Goal: Task Accomplishment & Management: Complete application form

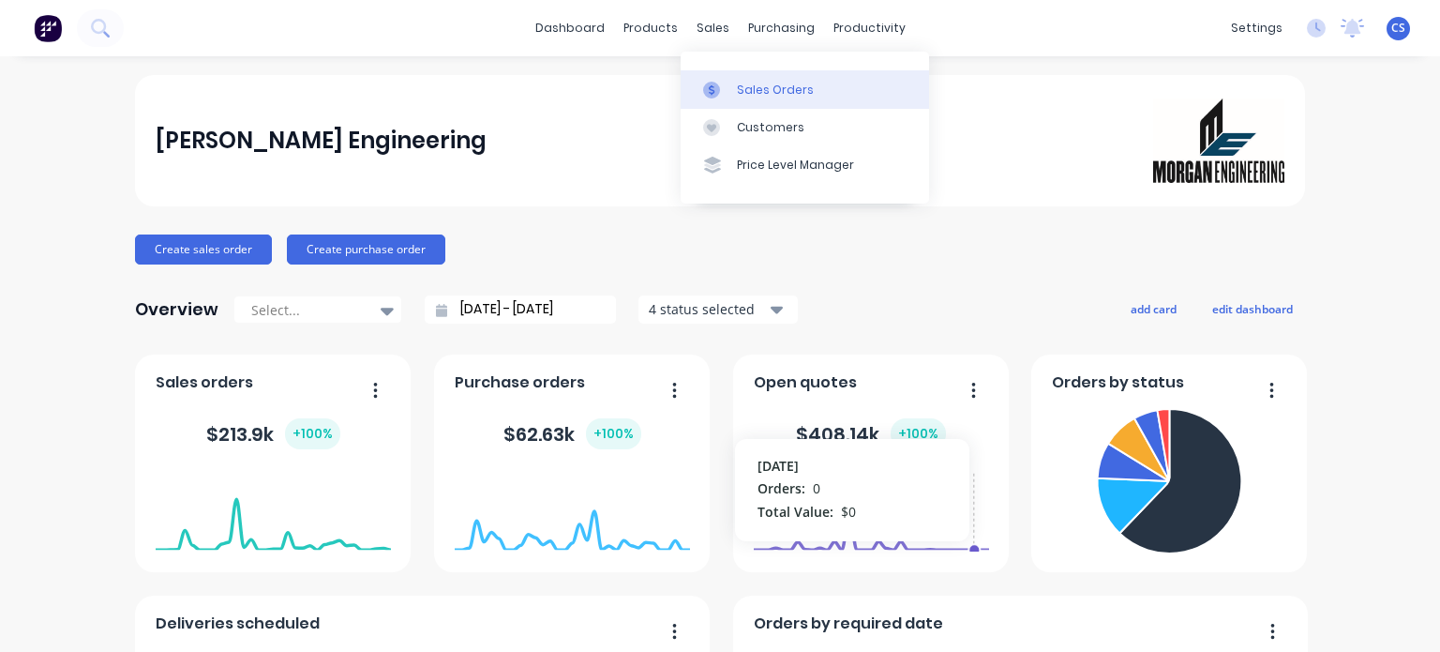
click at [731, 89] on link "Sales Orders" at bounding box center [805, 89] width 248 height 38
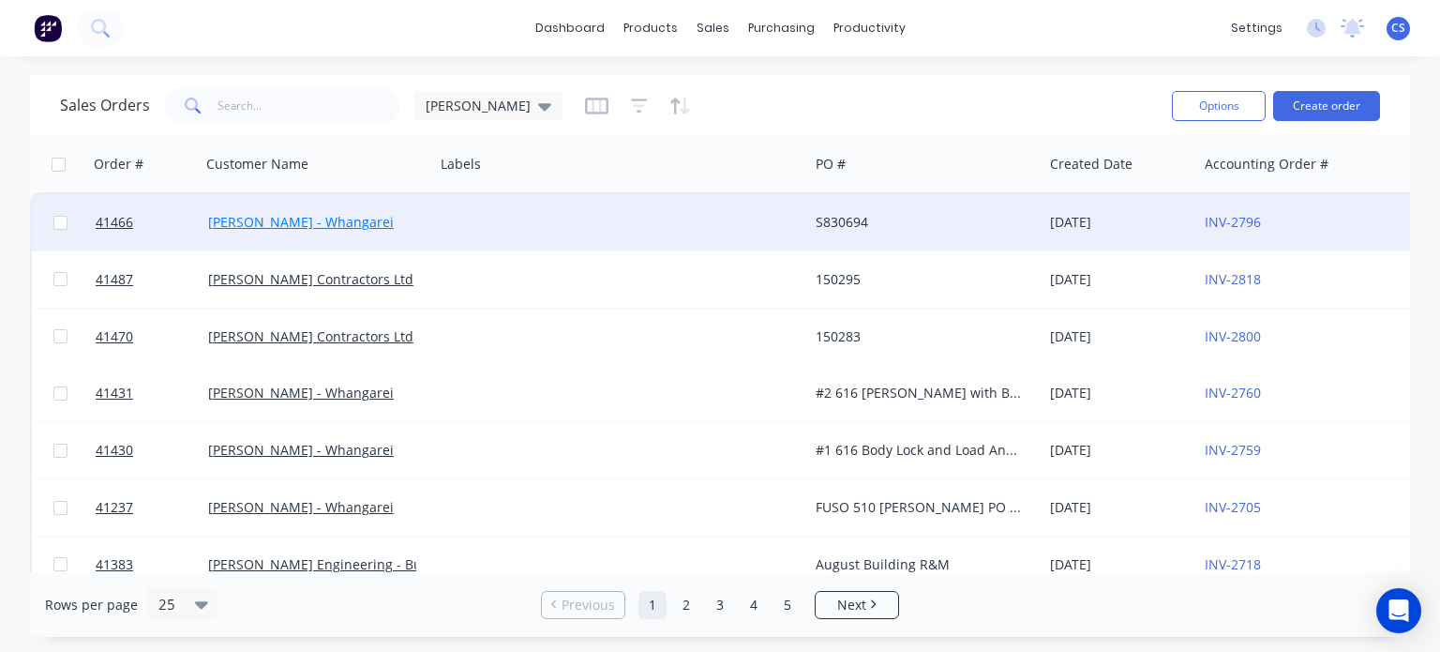
click at [316, 224] on link "Keith Andrews - Whangarei" at bounding box center [301, 222] width 186 height 18
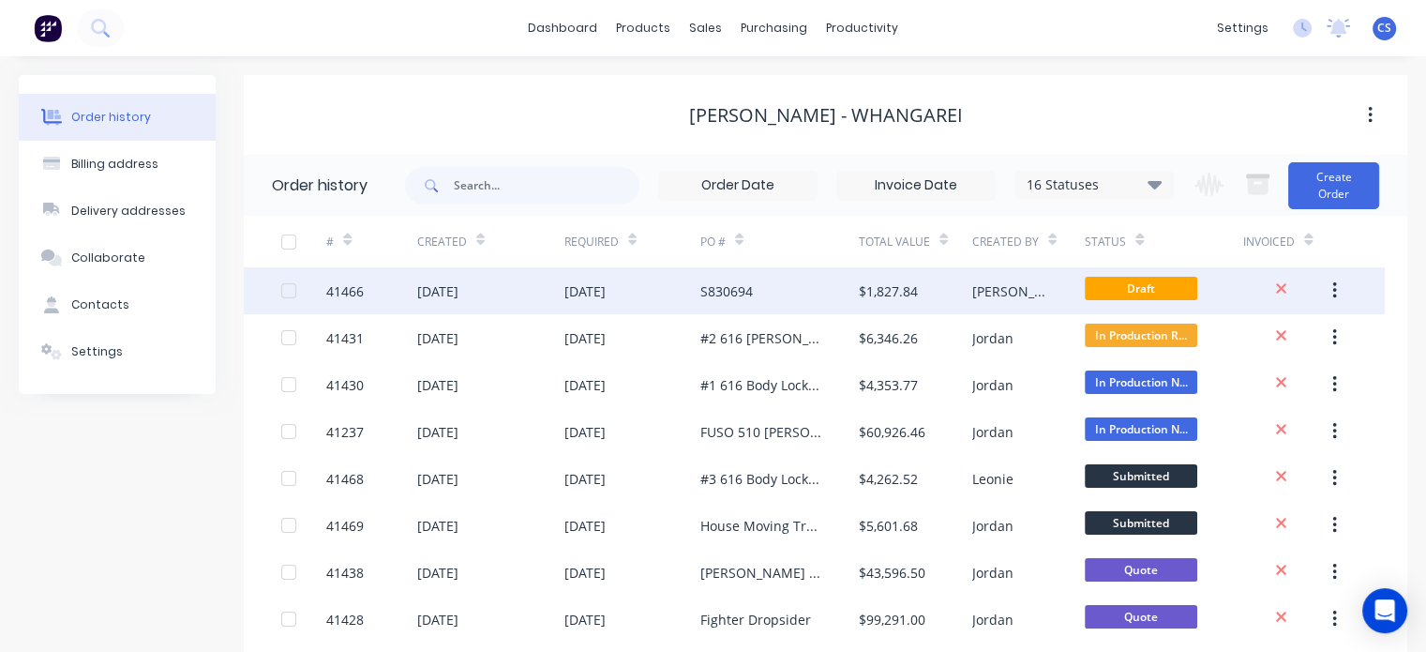
click at [344, 290] on div "41466" at bounding box center [345, 291] width 38 height 20
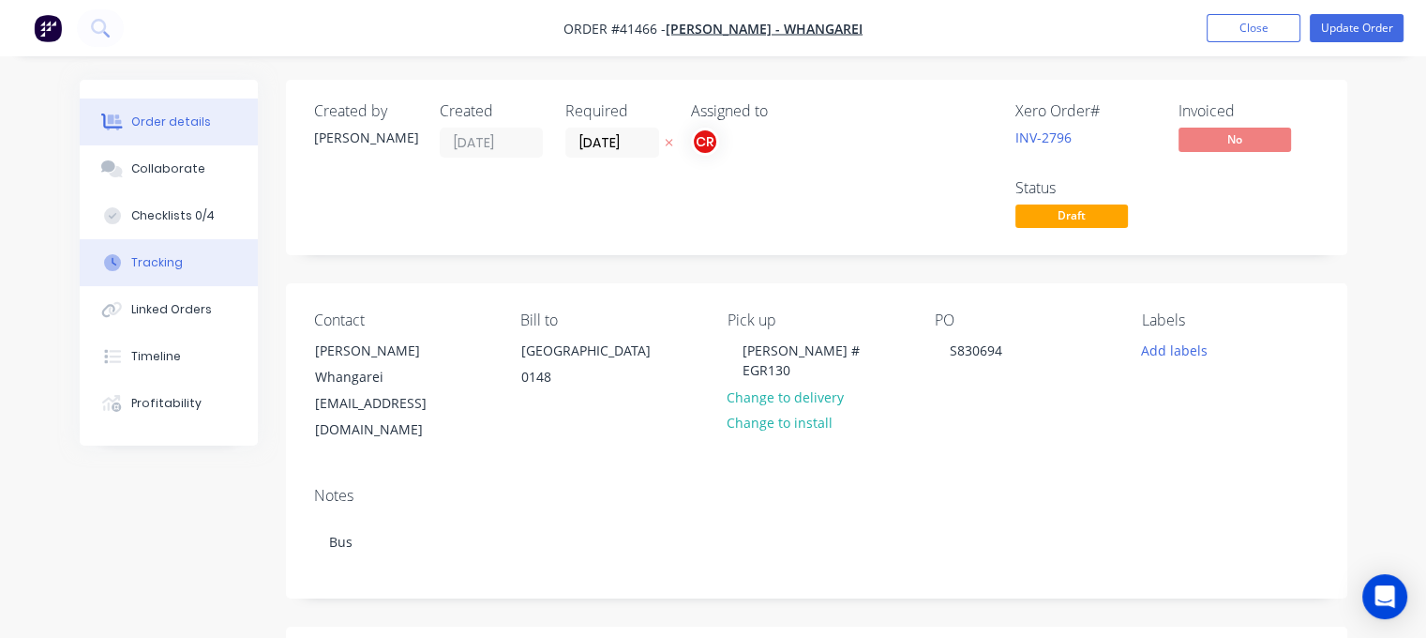
click at [120, 254] on icon at bounding box center [112, 262] width 17 height 17
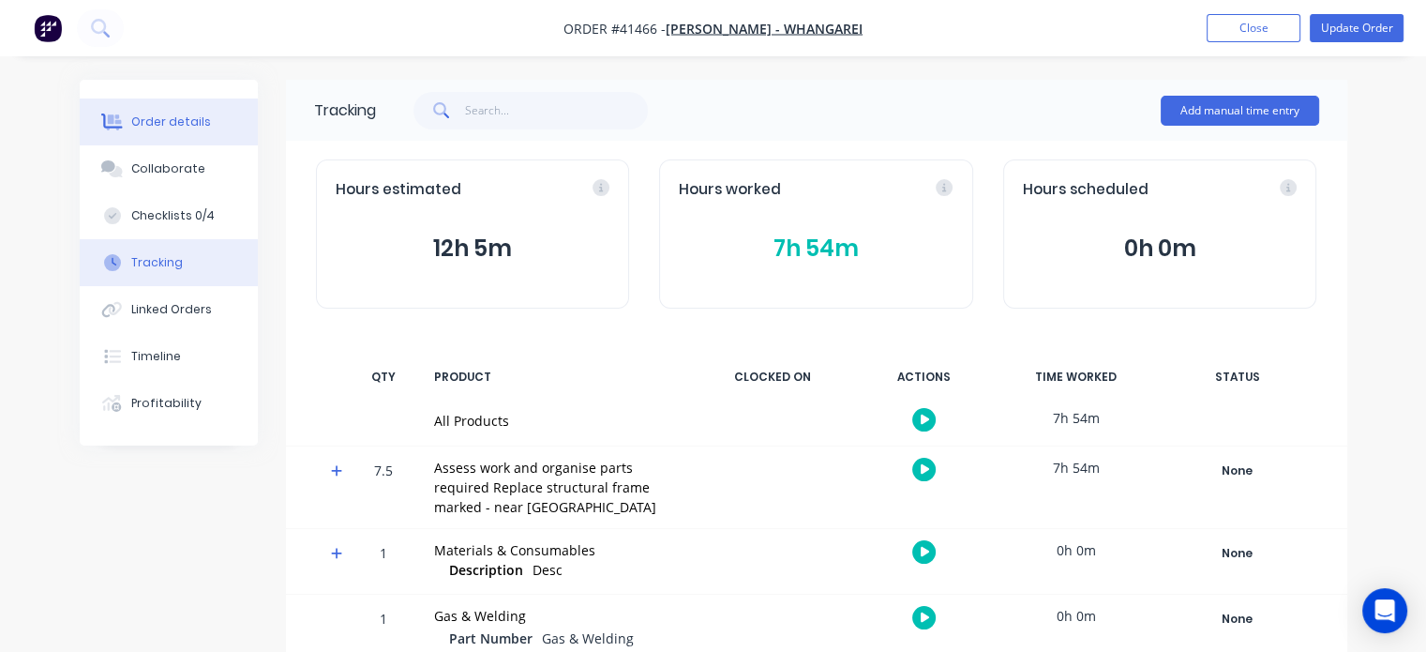
click at [161, 128] on div "Order details" at bounding box center [171, 121] width 80 height 17
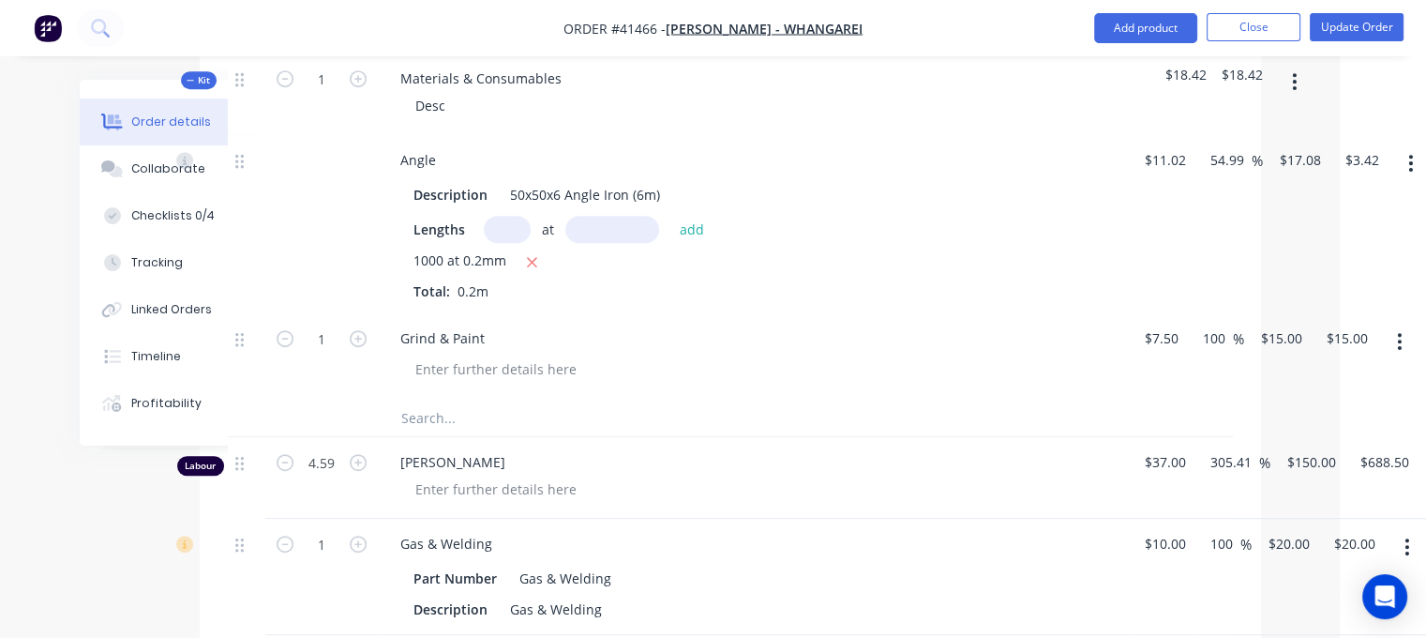
scroll to position [1031, 124]
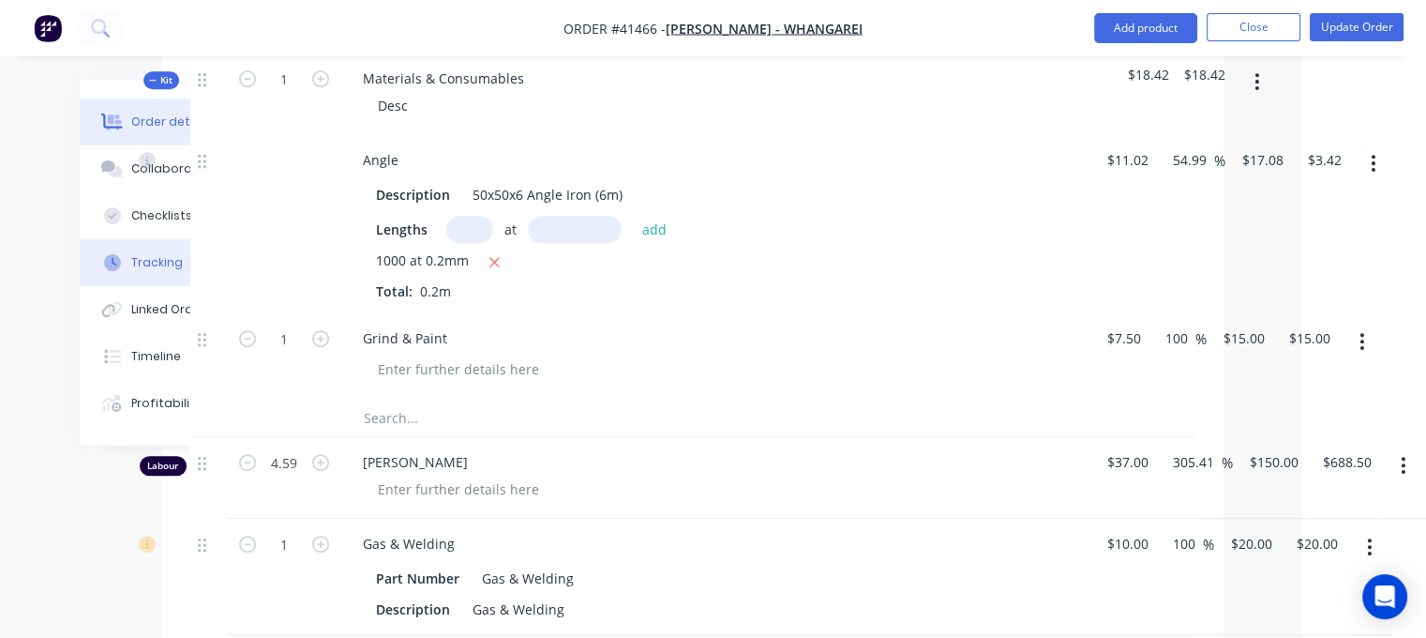
click at [143, 269] on div "Tracking" at bounding box center [157, 262] width 52 height 17
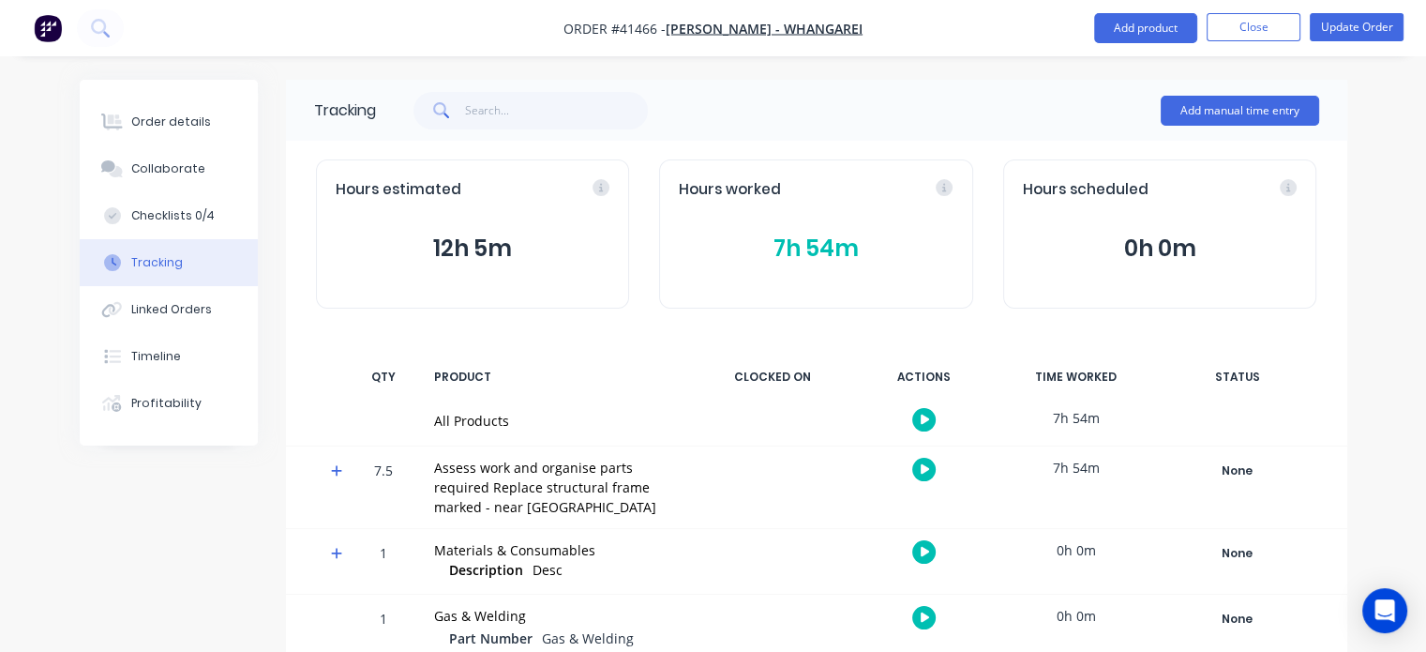
click at [817, 245] on button "7h 54m" at bounding box center [816, 249] width 275 height 36
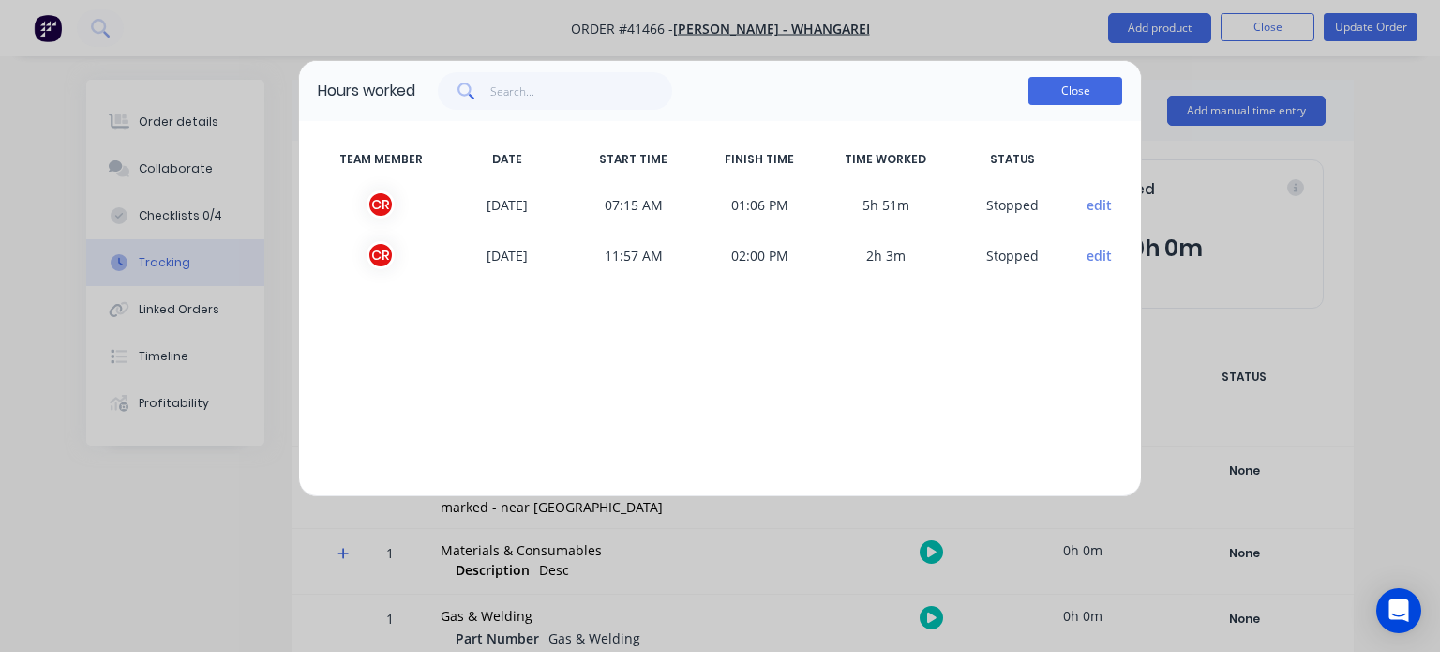
click at [1084, 89] on button "Close" at bounding box center [1076, 91] width 94 height 28
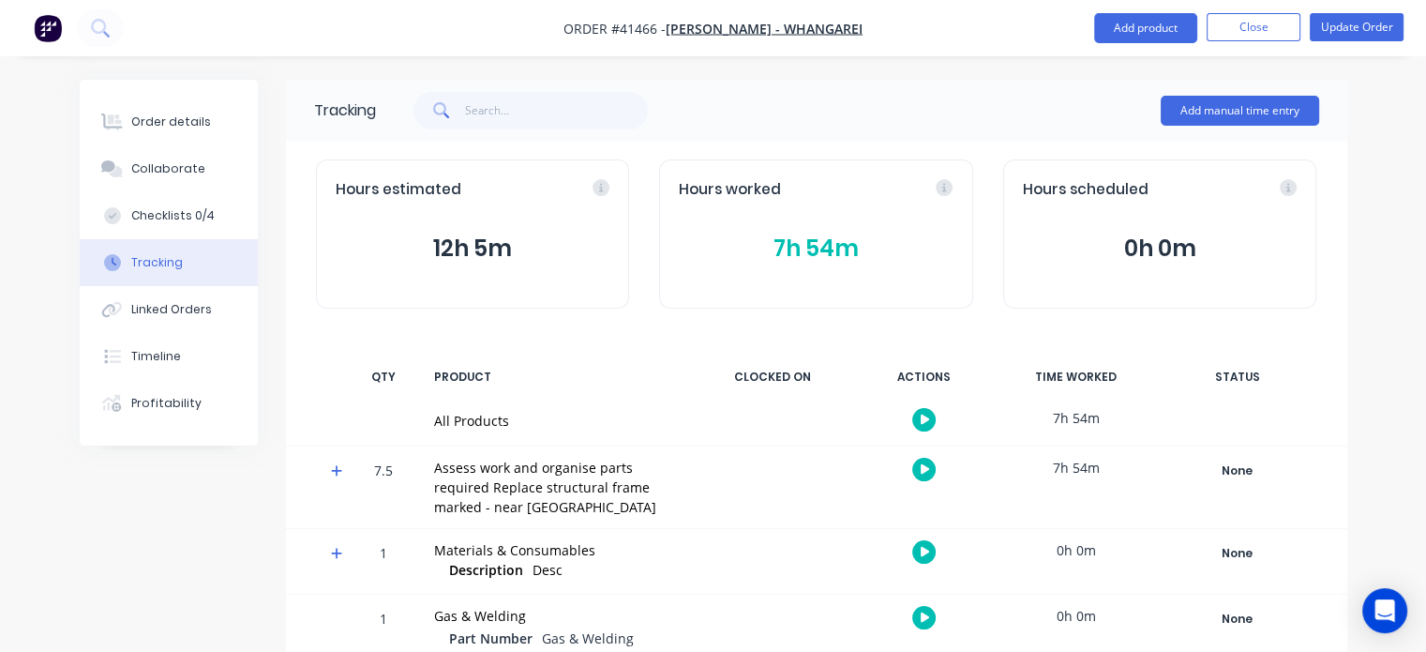
click at [472, 247] on button "12h 5m" at bounding box center [473, 249] width 275 height 36
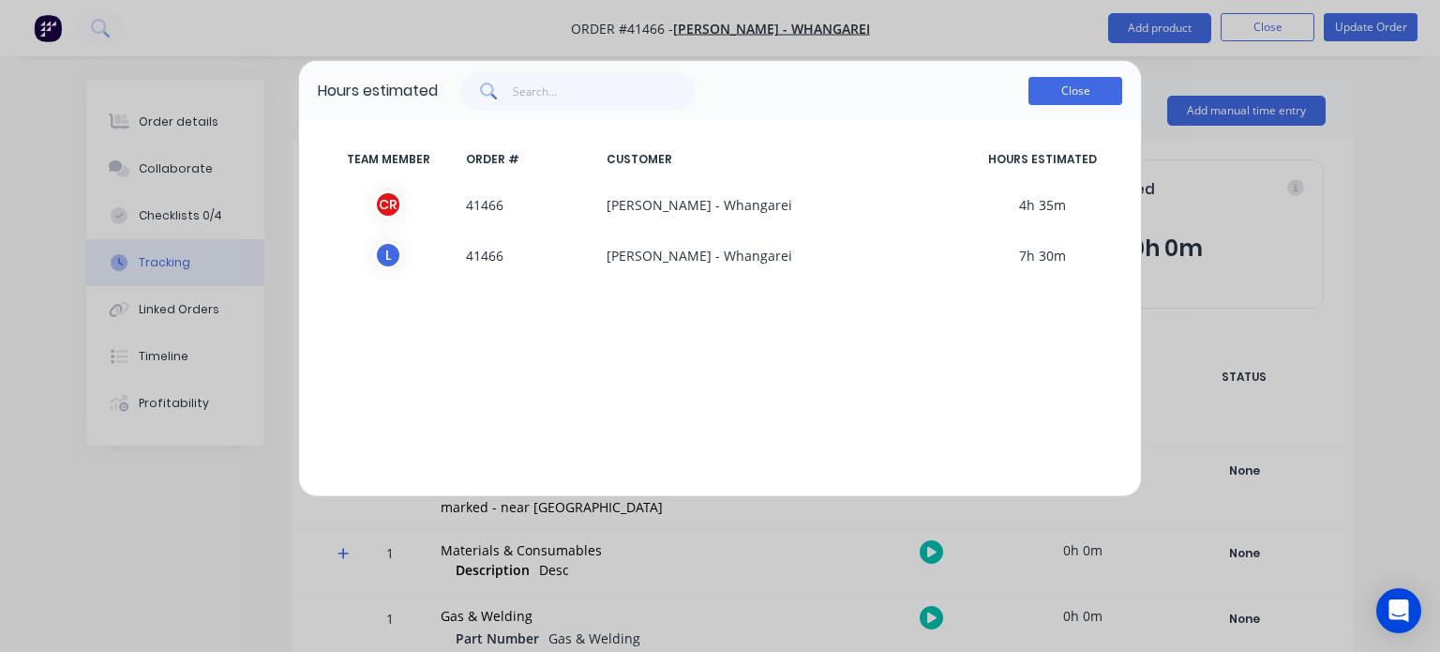
click at [1076, 92] on button "Close" at bounding box center [1076, 91] width 94 height 28
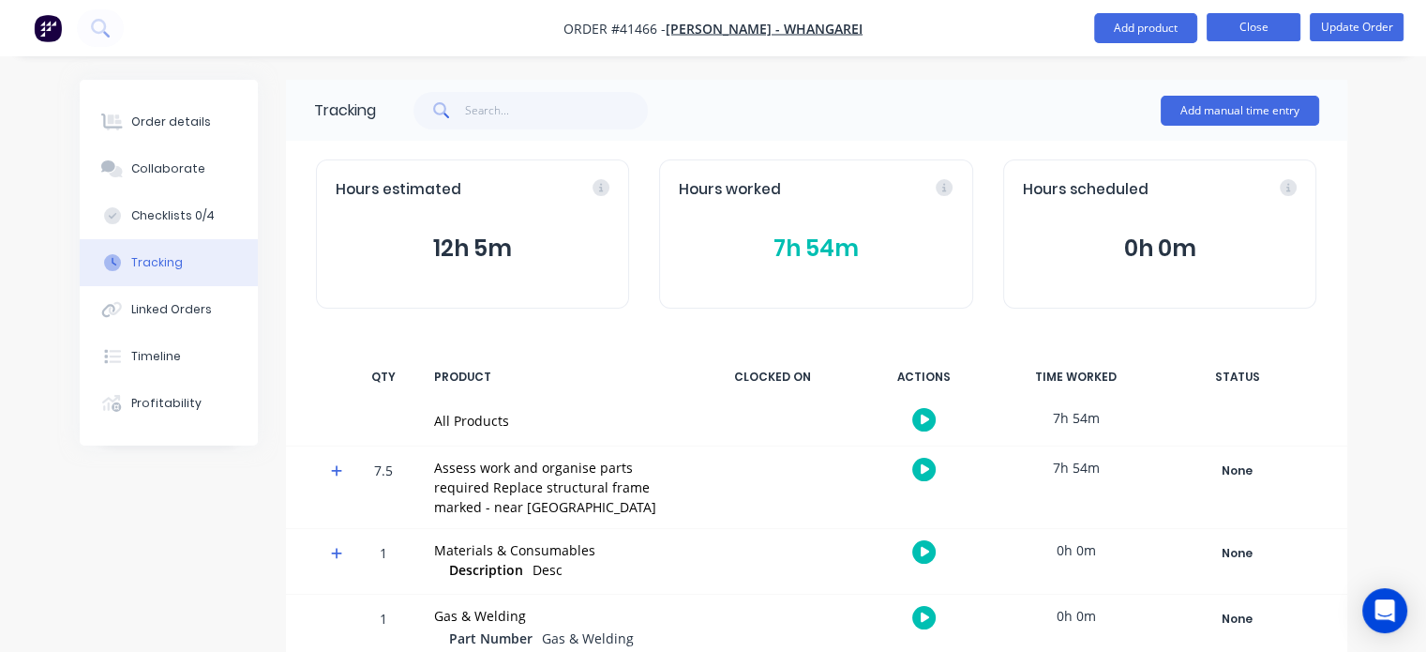
click at [1237, 25] on button "Close" at bounding box center [1254, 27] width 94 height 28
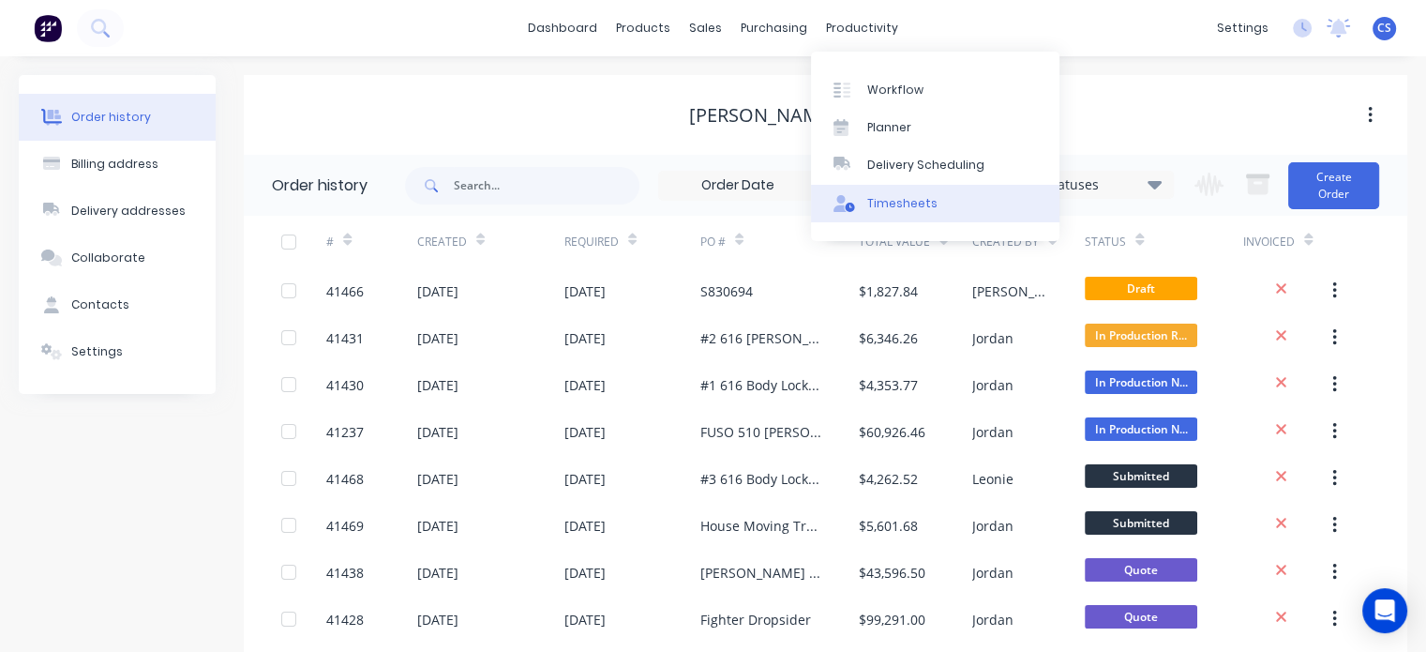
click at [874, 208] on div "Timesheets" at bounding box center [902, 203] width 70 height 17
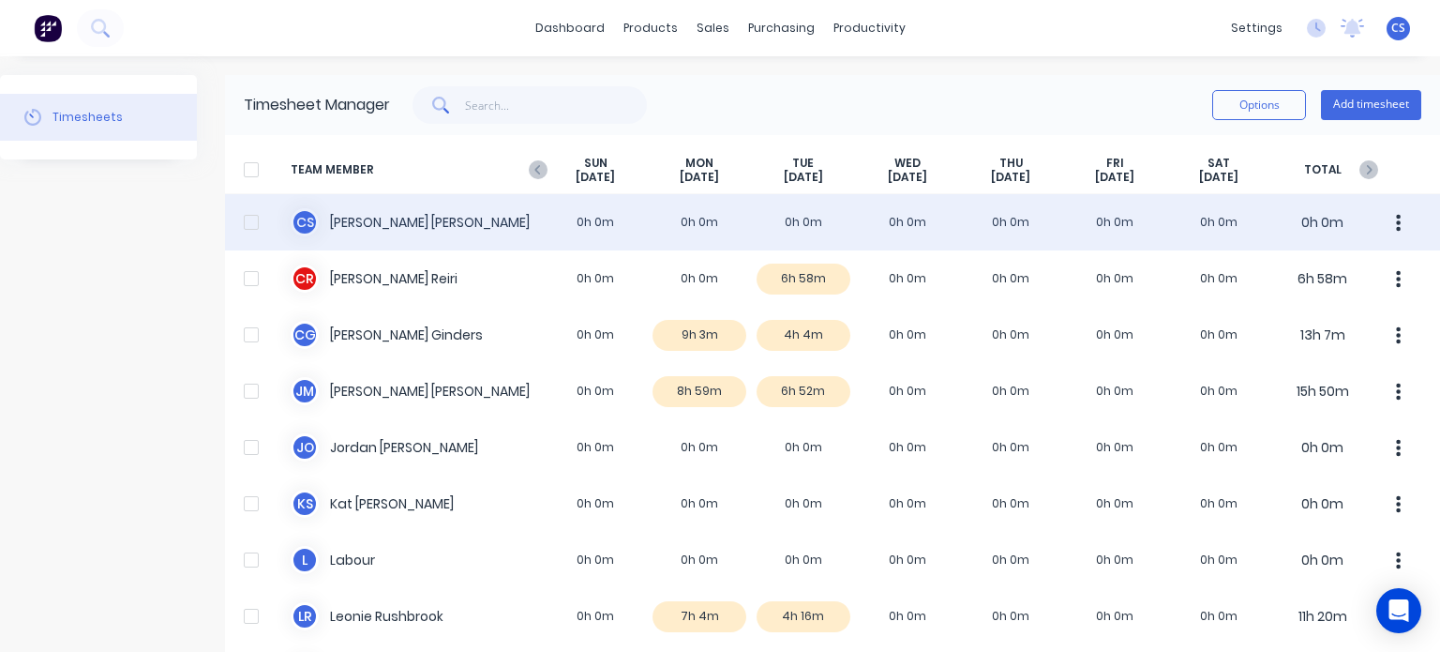
click at [804, 221] on div "C S [PERSON_NAME] 0h 0m 0h 0m 0h 0m 0h 0m 0h 0m 0h 0m 0h 0m 0h 0m" at bounding box center [832, 222] width 1215 height 56
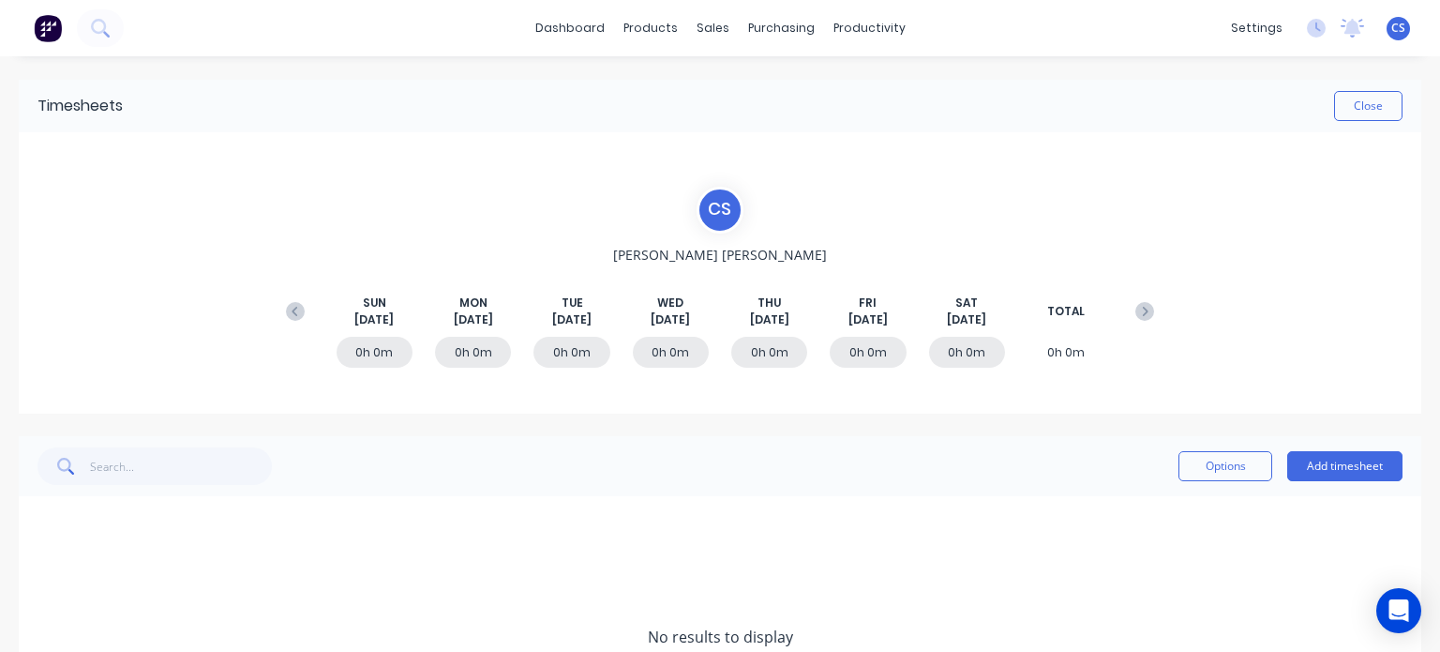
click at [573, 352] on div "0h 0m" at bounding box center [572, 352] width 76 height 31
click at [1313, 468] on button "Add timesheet" at bounding box center [1344, 466] width 115 height 30
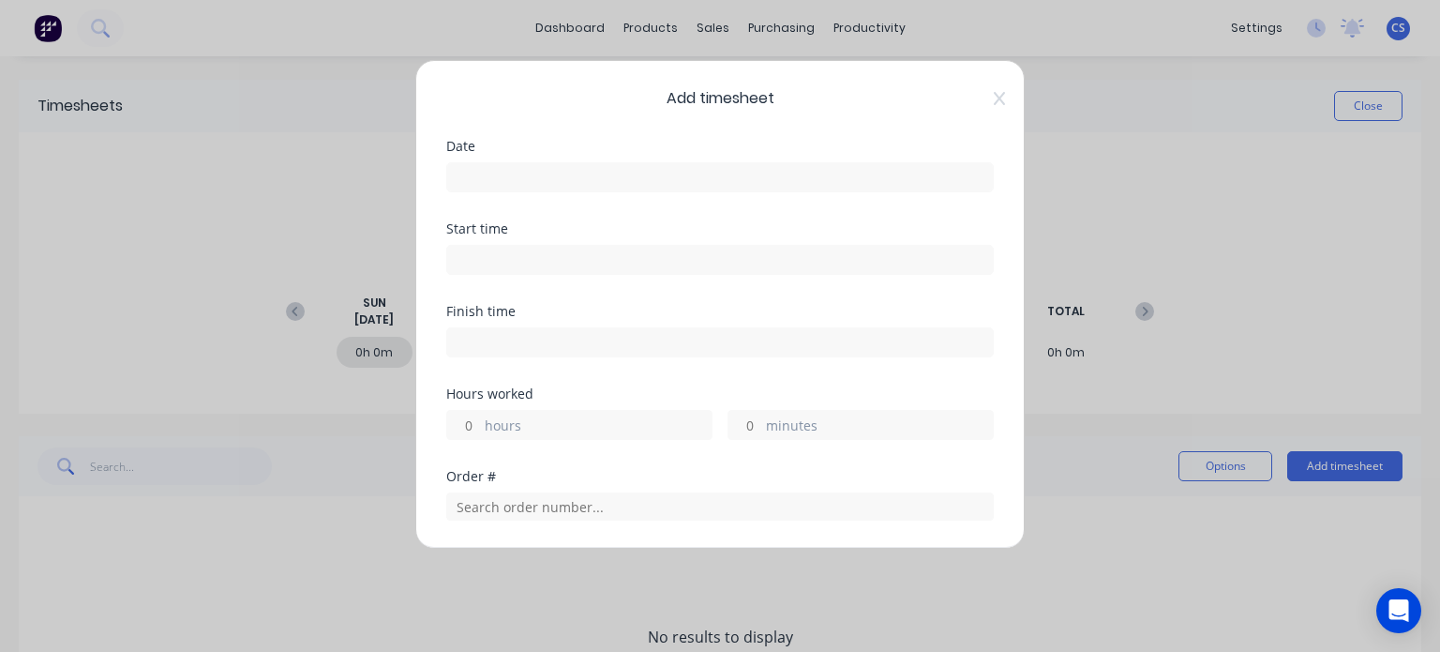
click at [505, 177] on input at bounding box center [720, 177] width 546 height 28
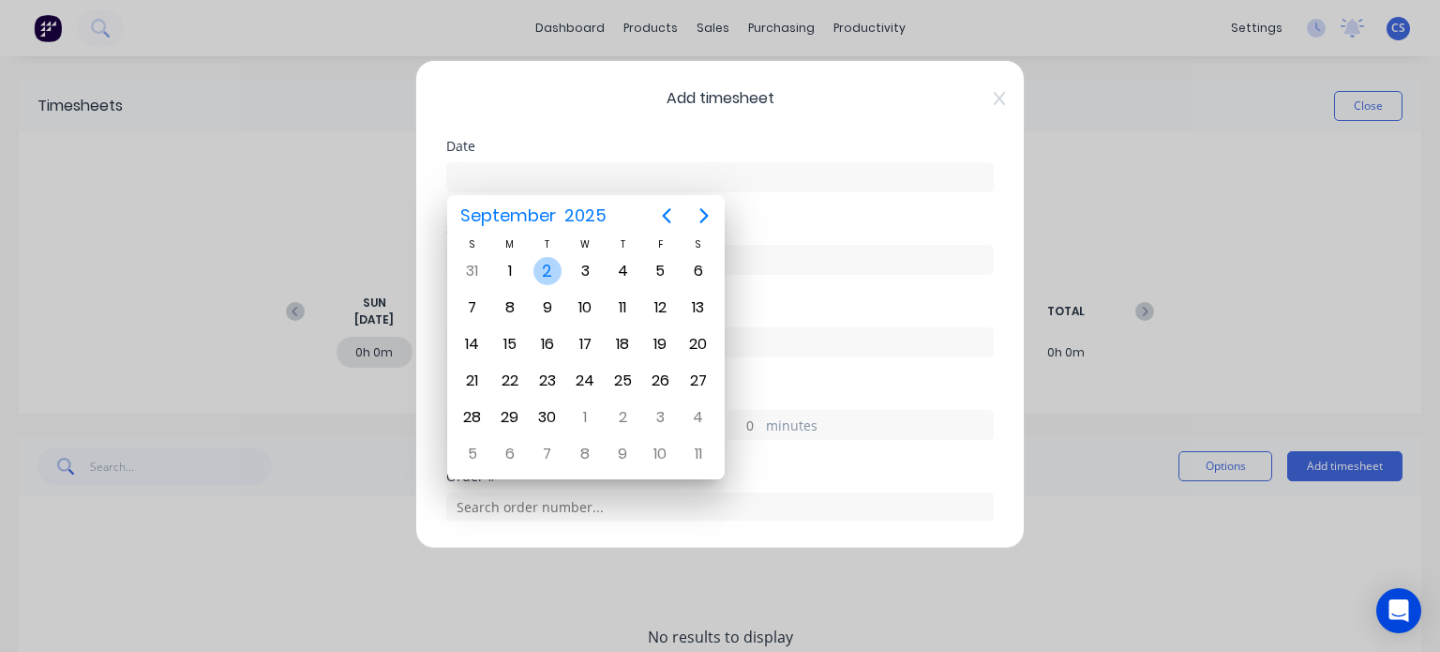
click at [544, 273] on div "2" at bounding box center [548, 271] width 28 height 28
type input "[DATE]"
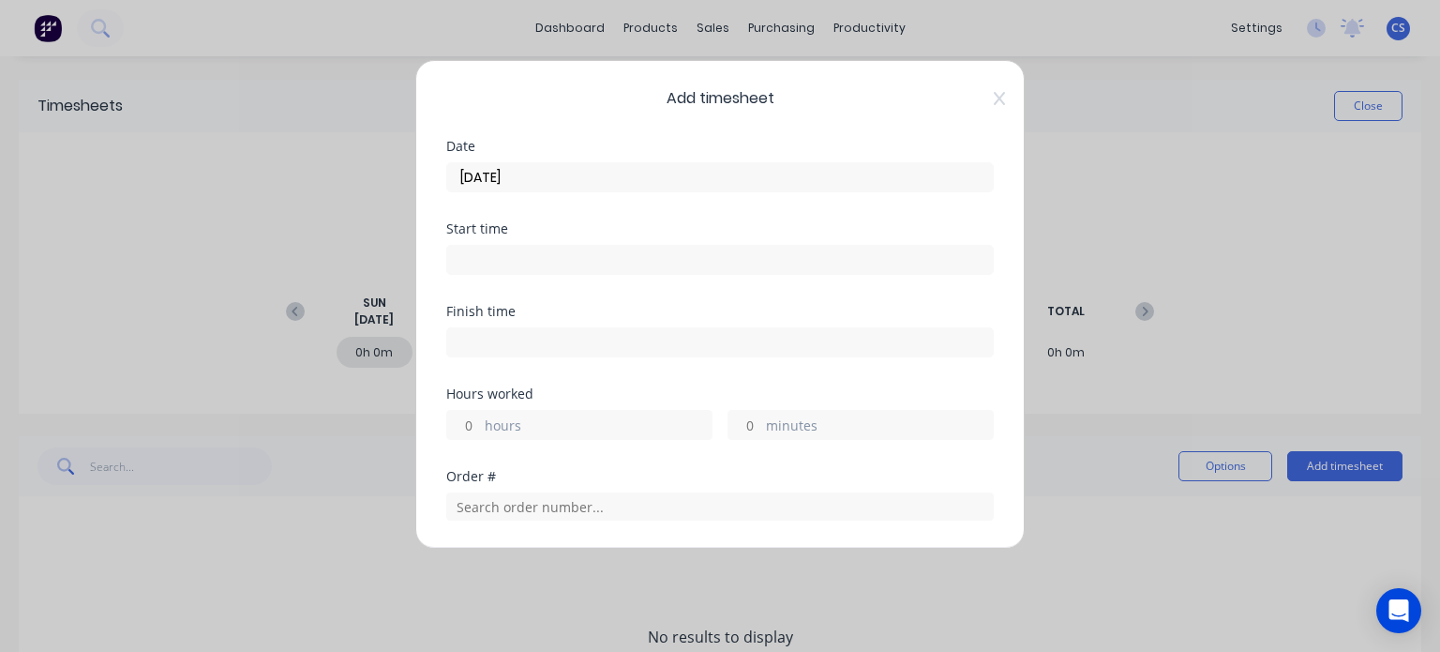
click at [465, 250] on input at bounding box center [720, 260] width 546 height 28
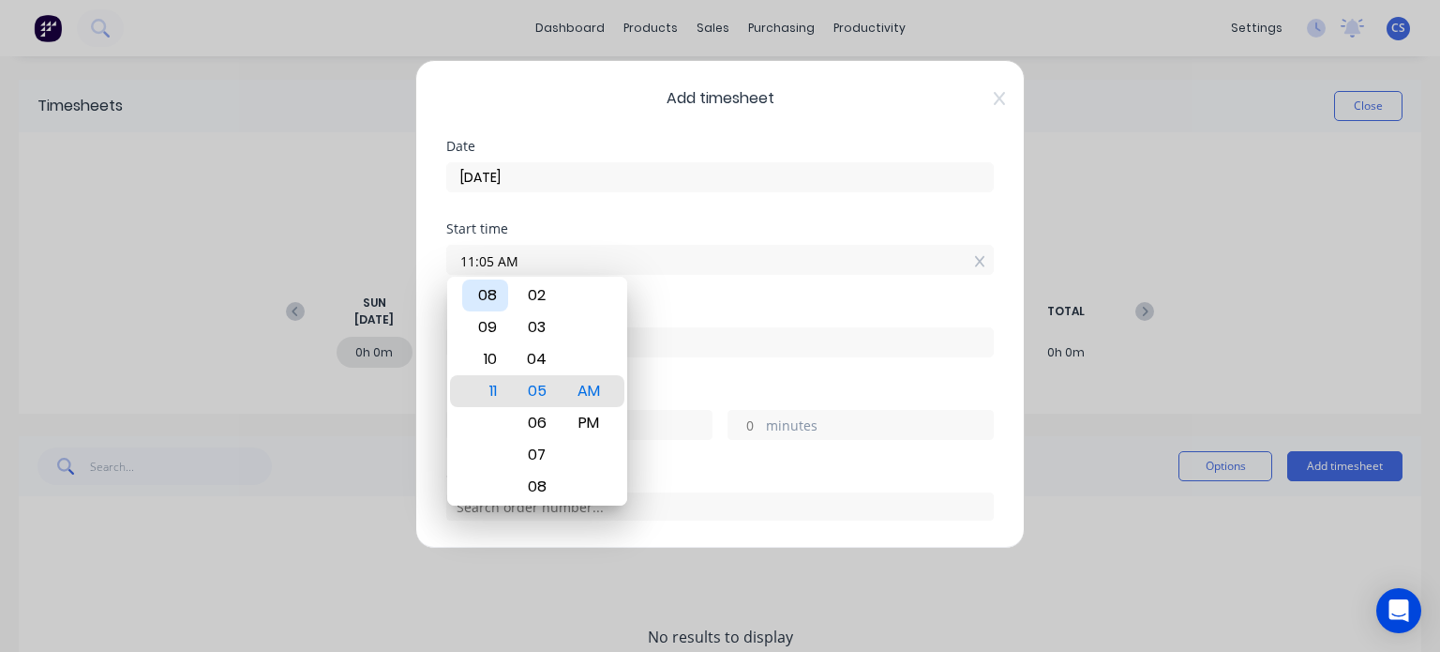
click at [488, 290] on div "08" at bounding box center [485, 295] width 46 height 32
click at [536, 302] on div "00" at bounding box center [537, 295] width 46 height 32
type input "08:00 AM"
click at [600, 384] on div "AM" at bounding box center [588, 391] width 46 height 32
click at [719, 224] on div "Start time" at bounding box center [720, 228] width 548 height 13
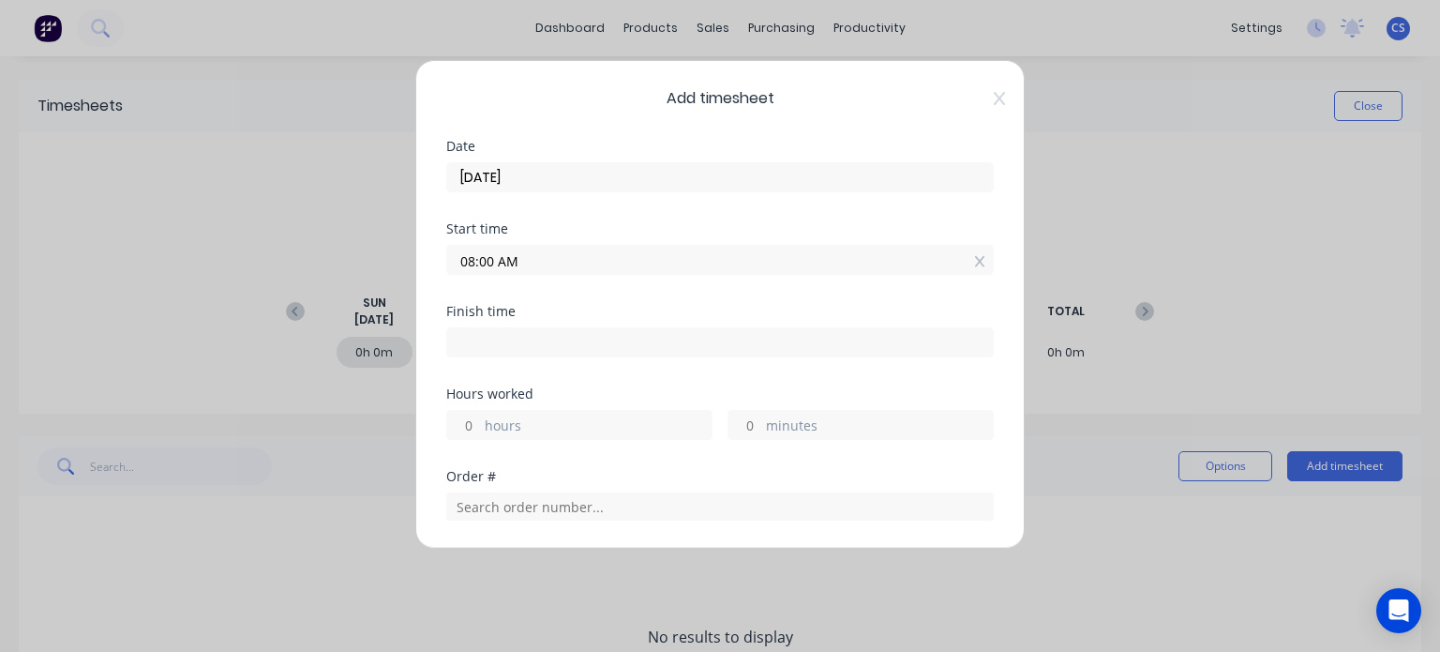
click at [470, 339] on input at bounding box center [720, 342] width 546 height 28
type input "11:05 AM"
type input "3"
type input "5"
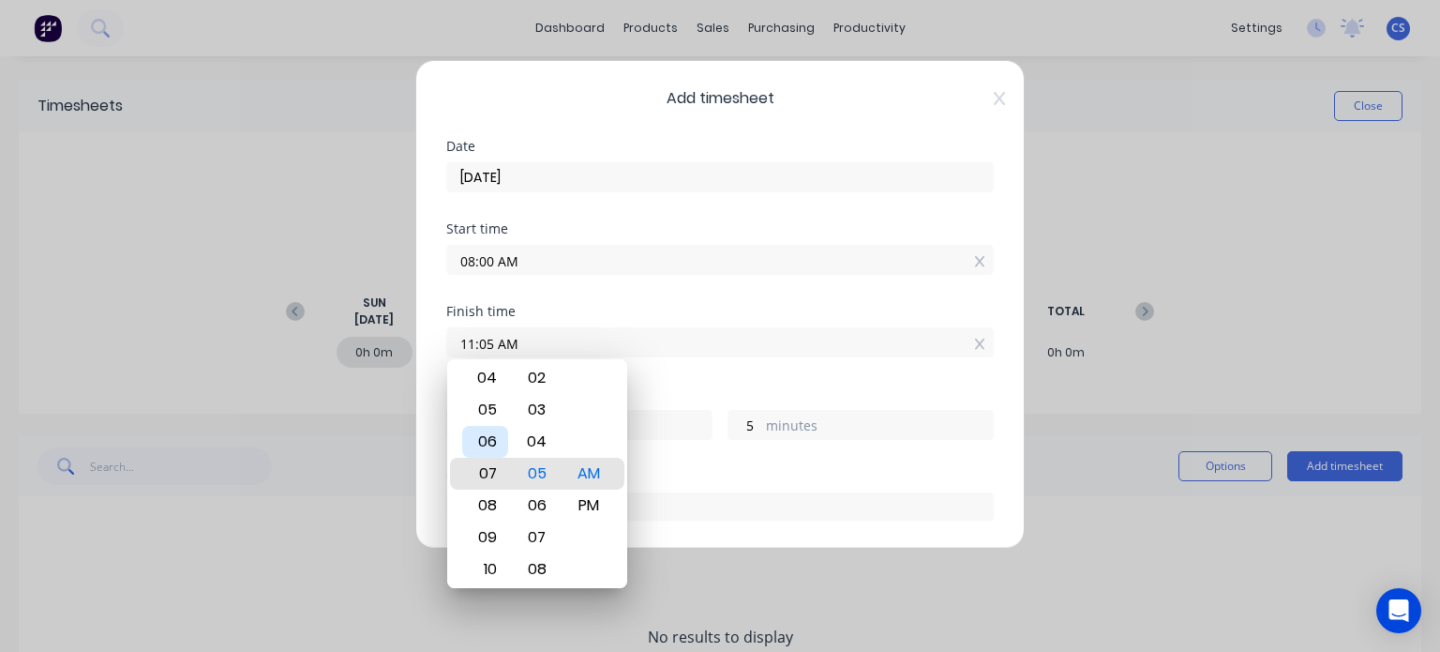
type input "07:05 AM"
type input "23"
type input "02:05 AM"
type input "18"
click at [498, 406] on div "12" at bounding box center [485, 410] width 46 height 32
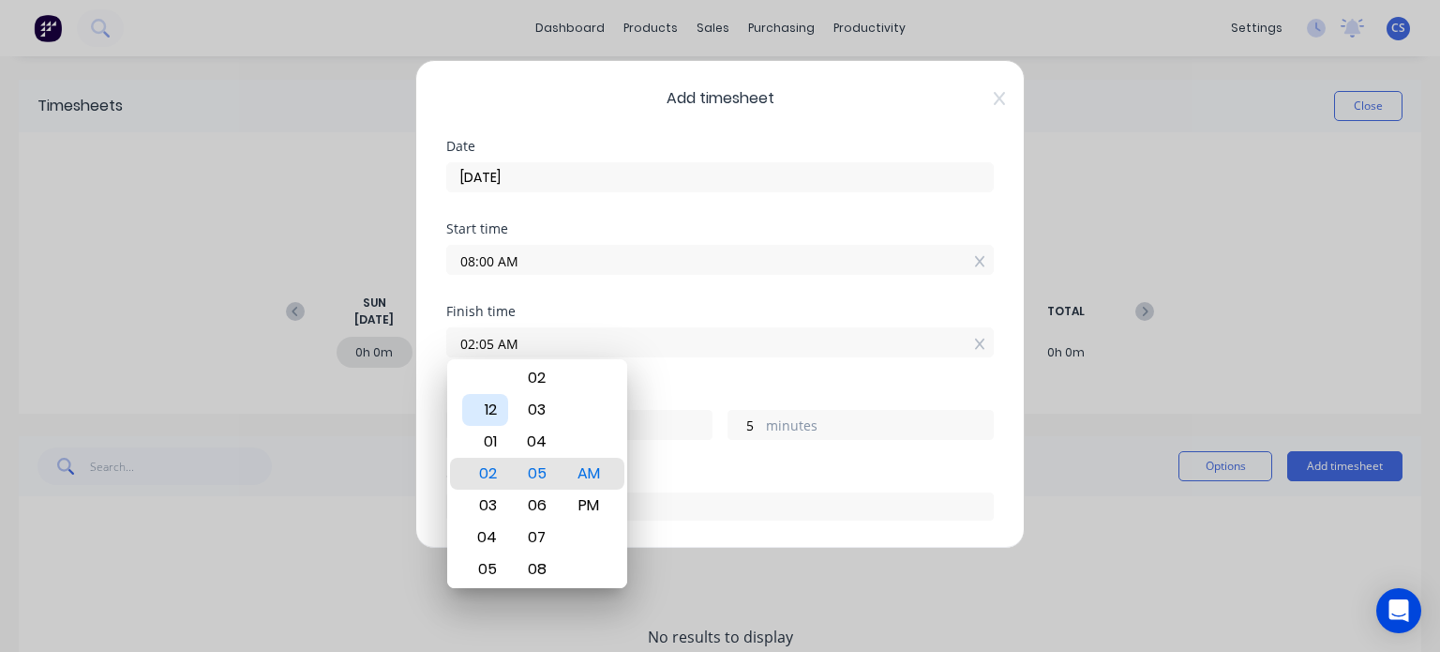
type input "12:05 AM"
type input "16"
type input "12:02 AM"
type input "2"
click at [540, 415] on div "00" at bounding box center [537, 410] width 46 height 32
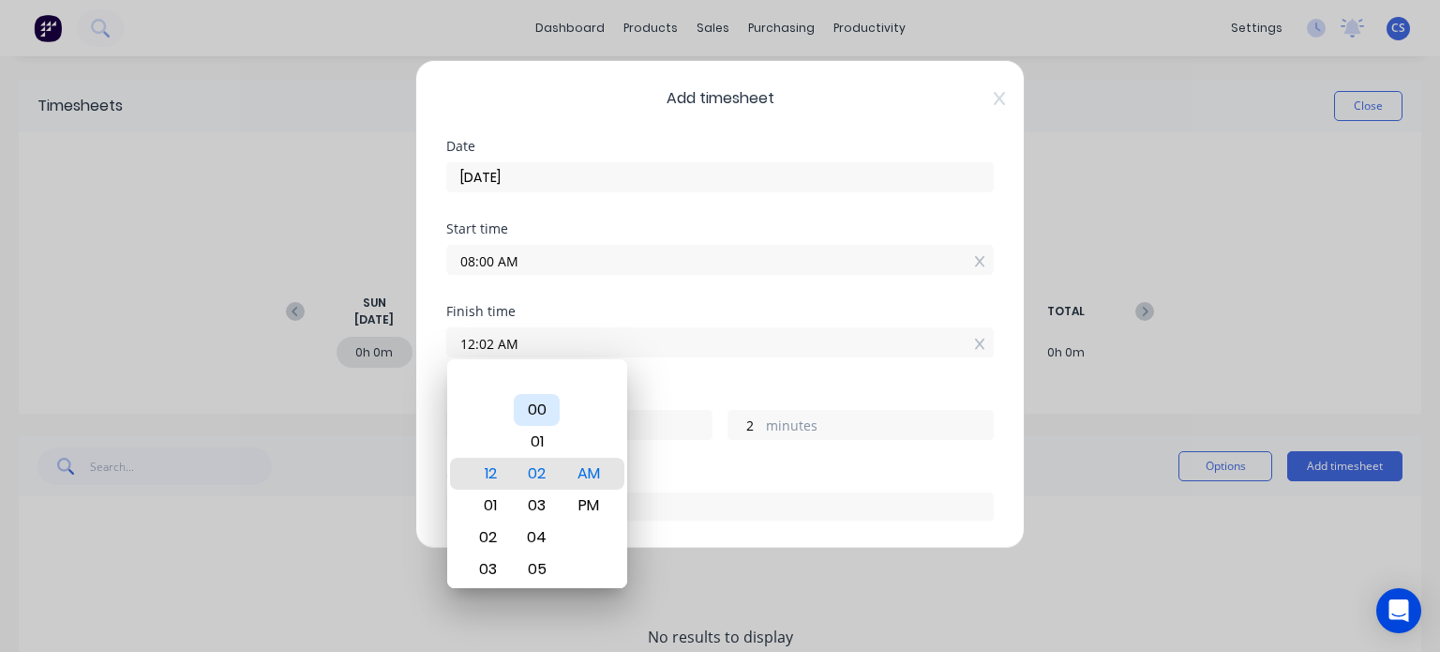
type input "12:00 AM"
type input "0"
click at [585, 501] on div "PM" at bounding box center [588, 505] width 46 height 32
type input "12:00 PM"
type input "4"
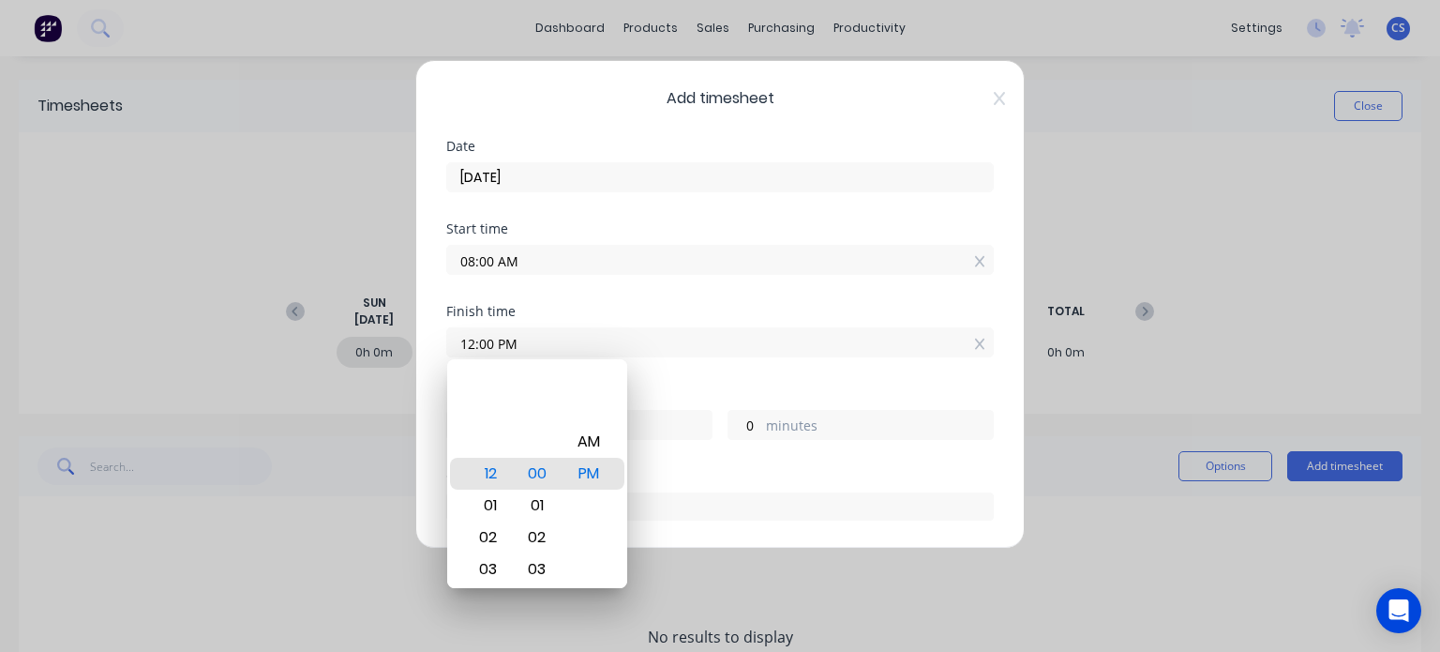
click at [673, 346] on input "12:00 PM" at bounding box center [720, 342] width 546 height 28
click at [730, 351] on input "12:00 PM" at bounding box center [720, 342] width 546 height 28
click at [755, 500] on input "text" at bounding box center [720, 506] width 548 height 28
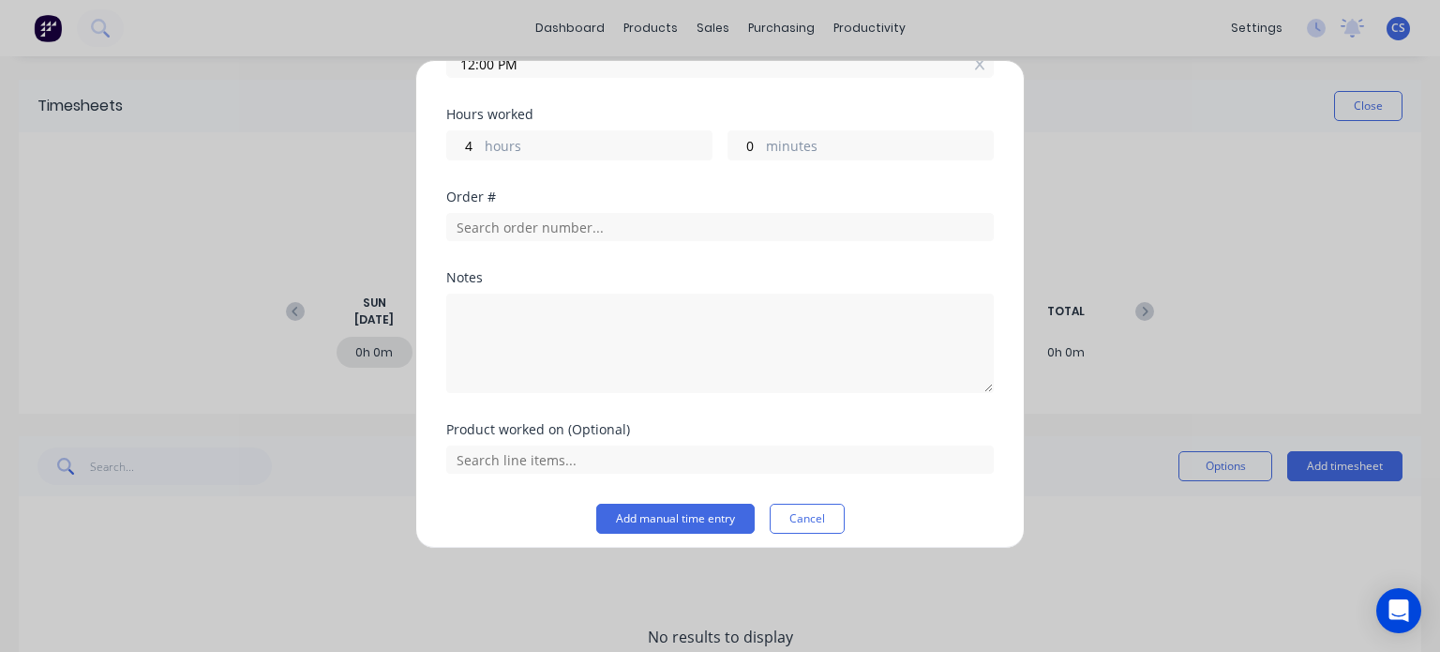
scroll to position [289, 0]
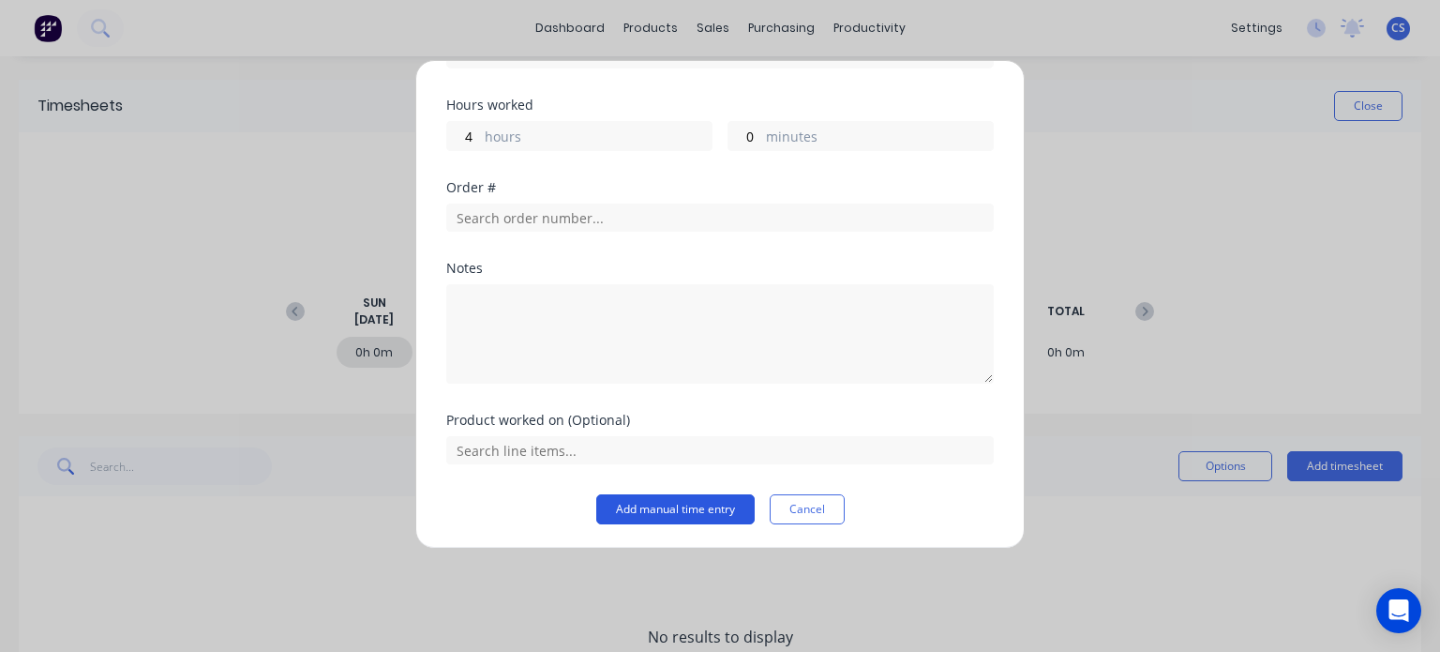
click at [666, 511] on button "Add manual time entry" at bounding box center [675, 509] width 158 height 30
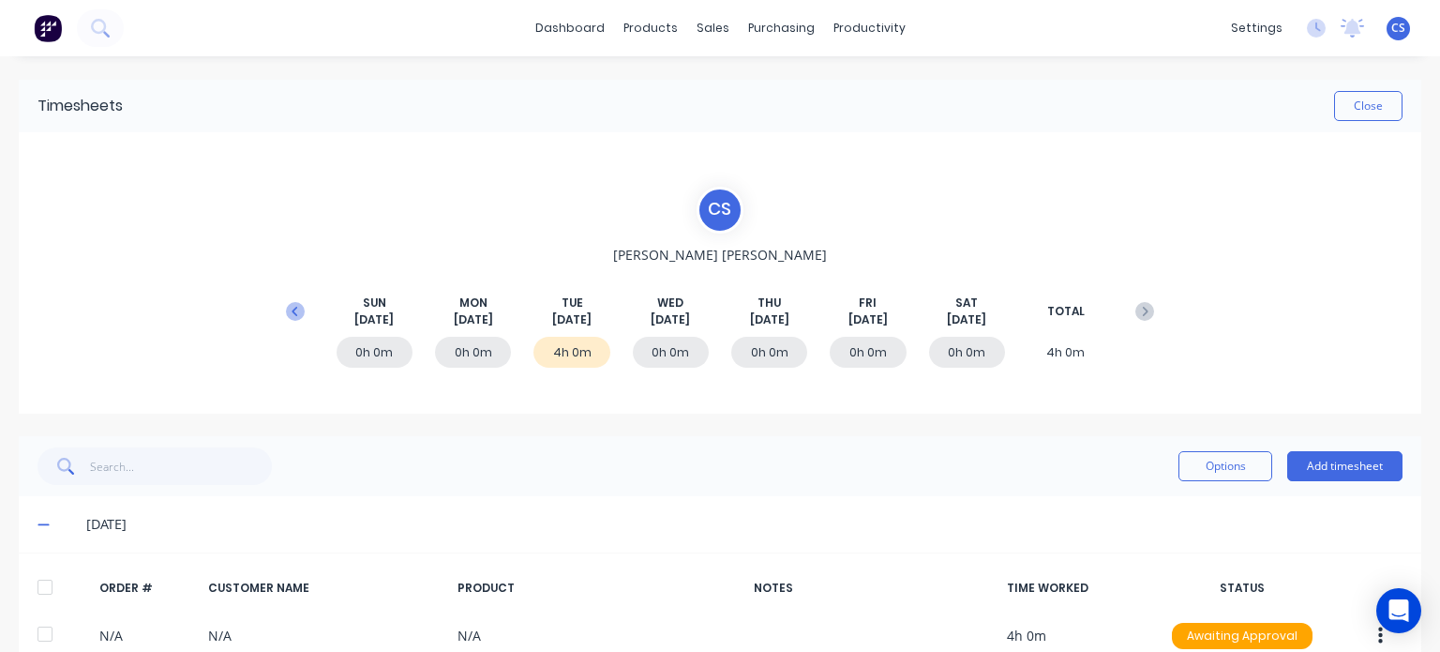
click at [294, 306] on icon at bounding box center [295, 311] width 19 height 19
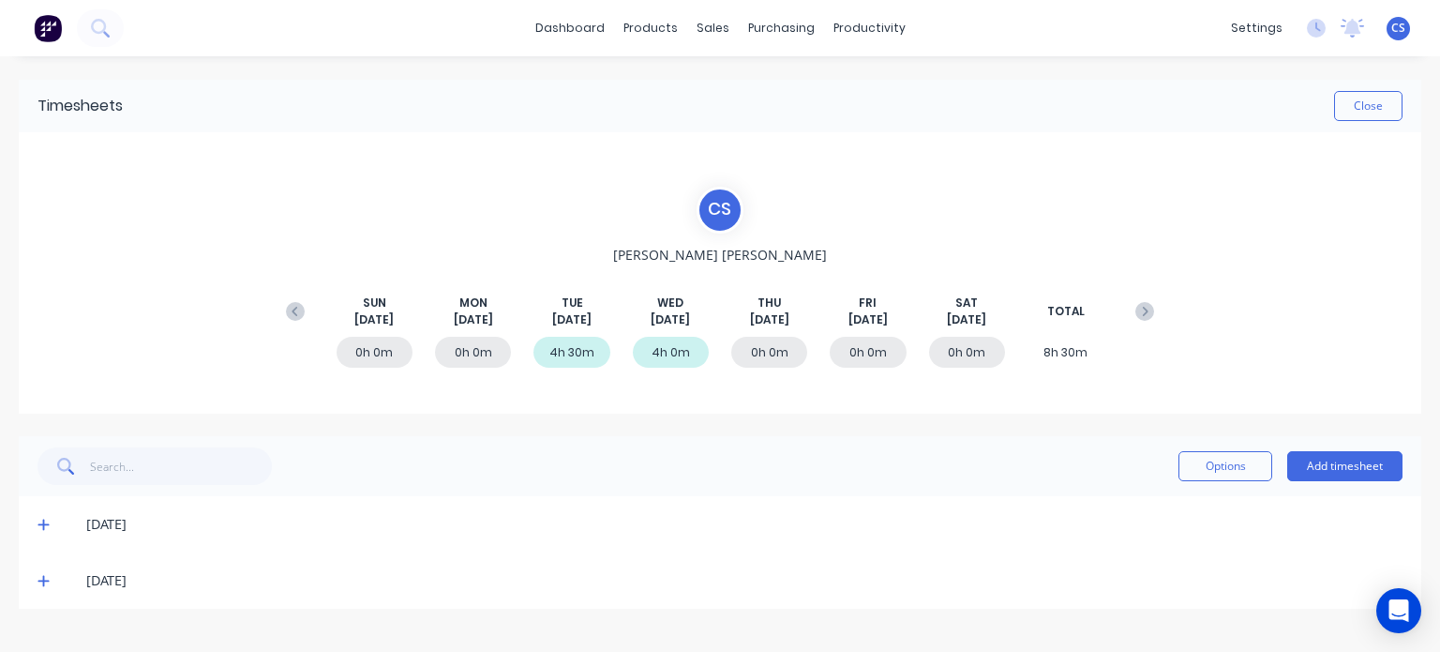
click at [869, 352] on div "0h 0m" at bounding box center [868, 352] width 76 height 31
click at [875, 349] on div "0h 0m" at bounding box center [868, 352] width 76 height 31
click at [1334, 465] on button "Add timesheet" at bounding box center [1344, 466] width 115 height 30
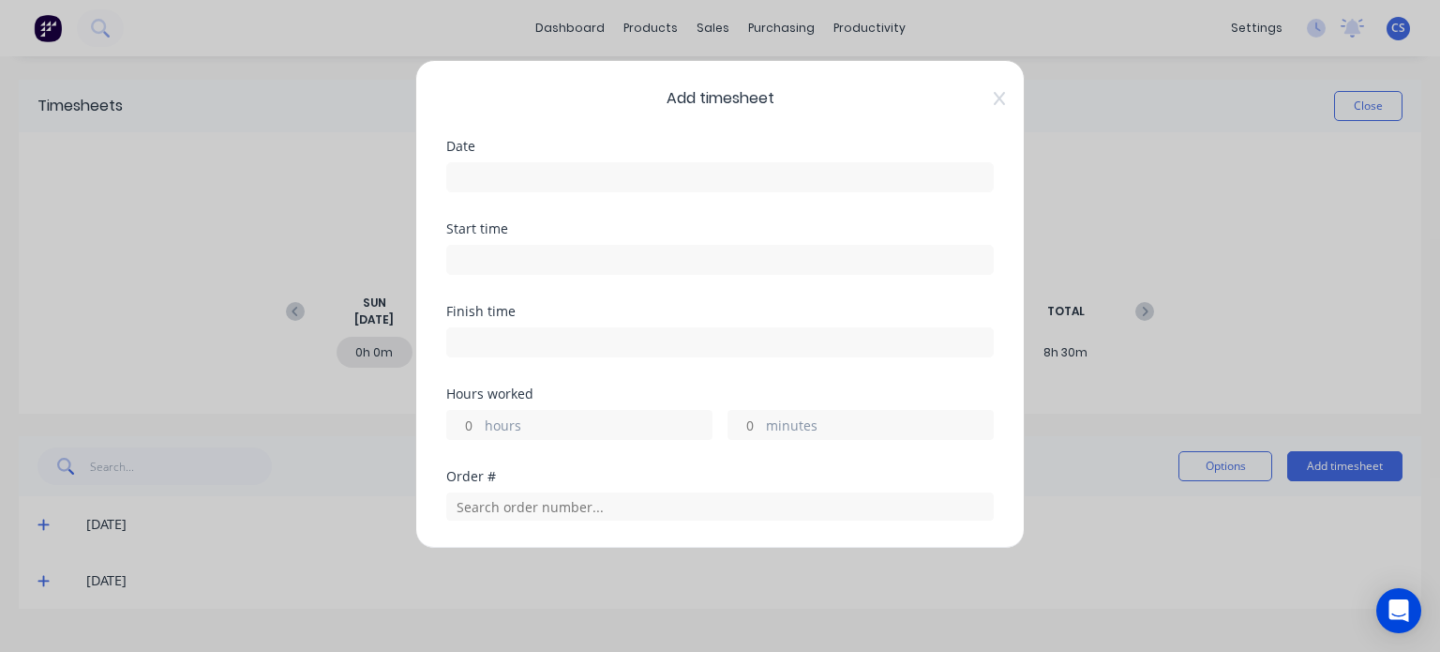
click at [471, 177] on input at bounding box center [720, 177] width 546 height 28
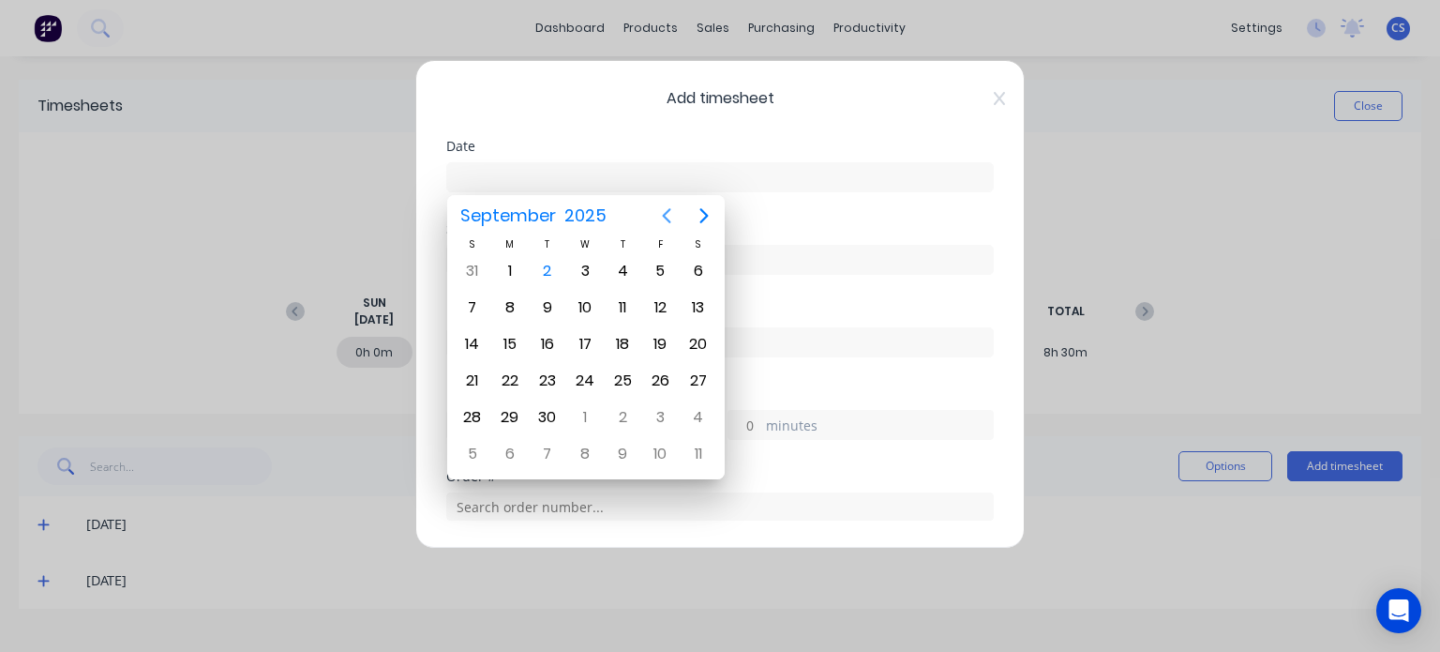
click at [663, 213] on icon "Previous page" at bounding box center [666, 215] width 23 height 23
click at [662, 415] on div "29" at bounding box center [660, 417] width 28 height 28
type input "[DATE]"
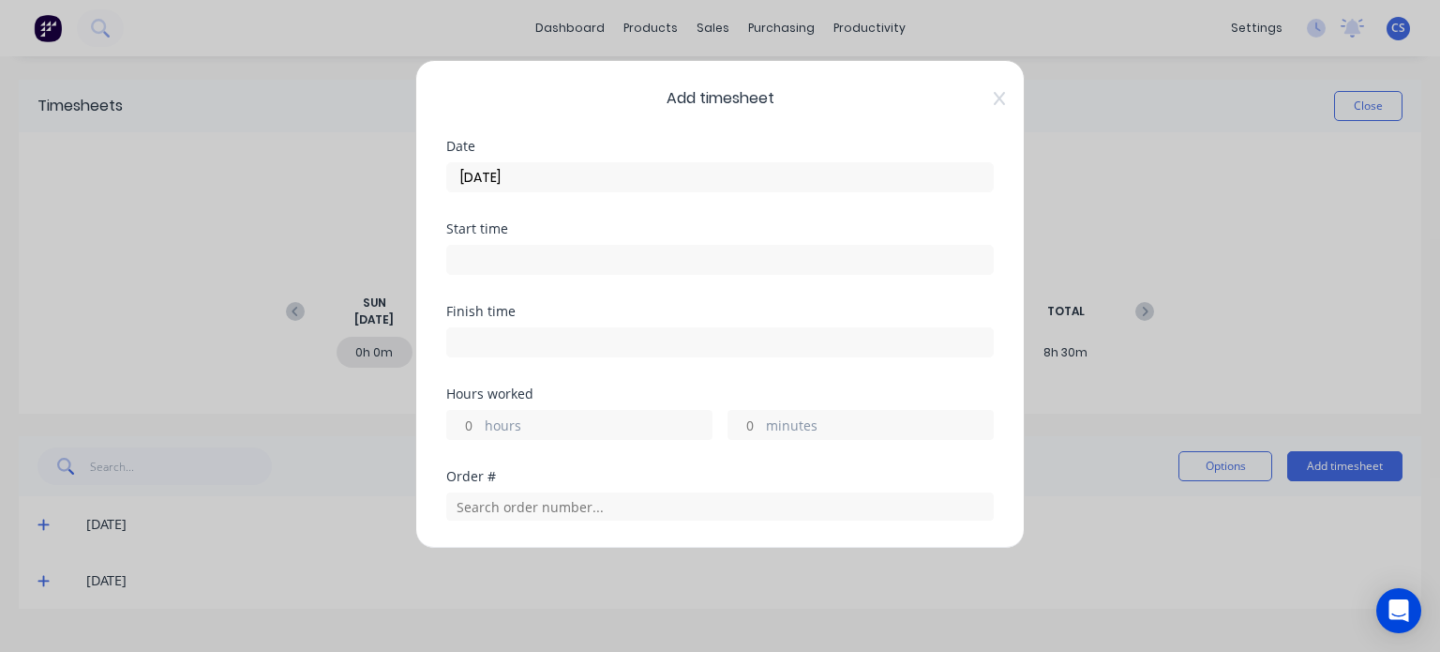
click at [472, 257] on input at bounding box center [720, 260] width 546 height 28
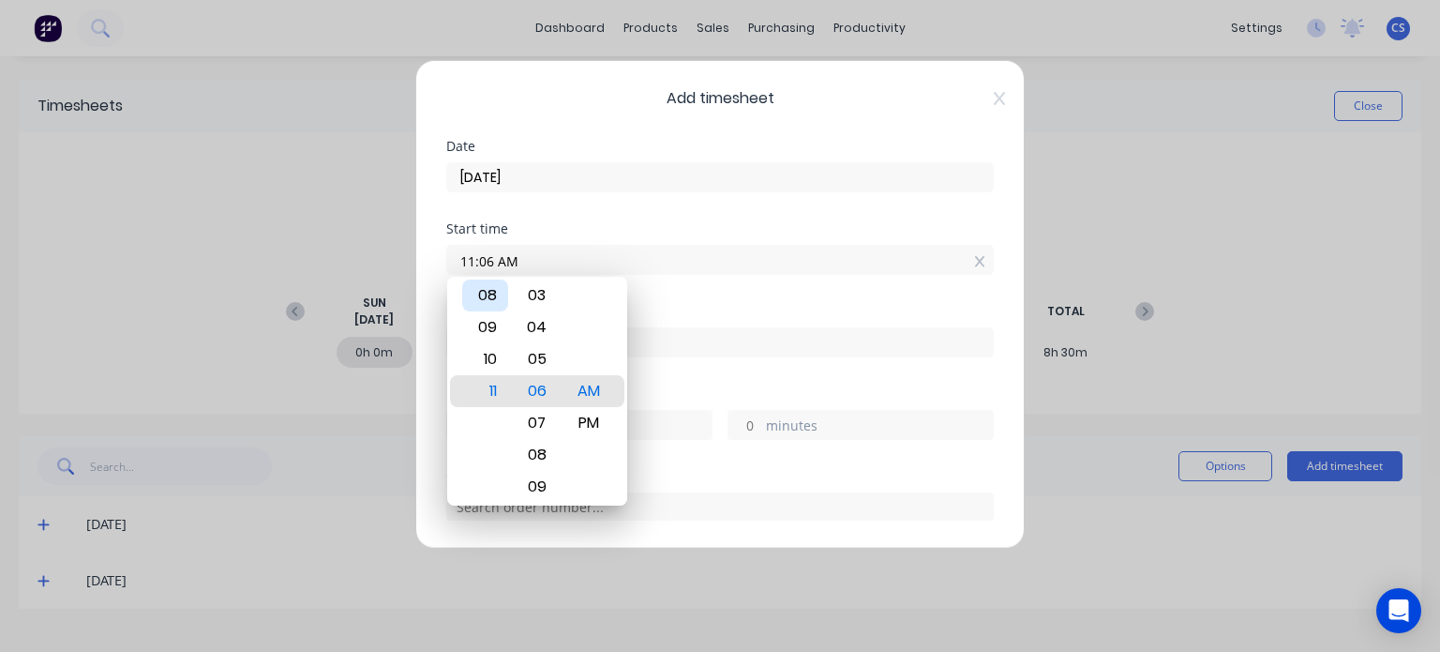
click at [485, 296] on div "08" at bounding box center [485, 295] width 46 height 32
click at [541, 329] on div "00" at bounding box center [537, 327] width 46 height 32
type input "08:00 AM"
click at [576, 389] on div "AM" at bounding box center [588, 391] width 46 height 32
click at [706, 305] on div "Finish time" at bounding box center [720, 311] width 548 height 13
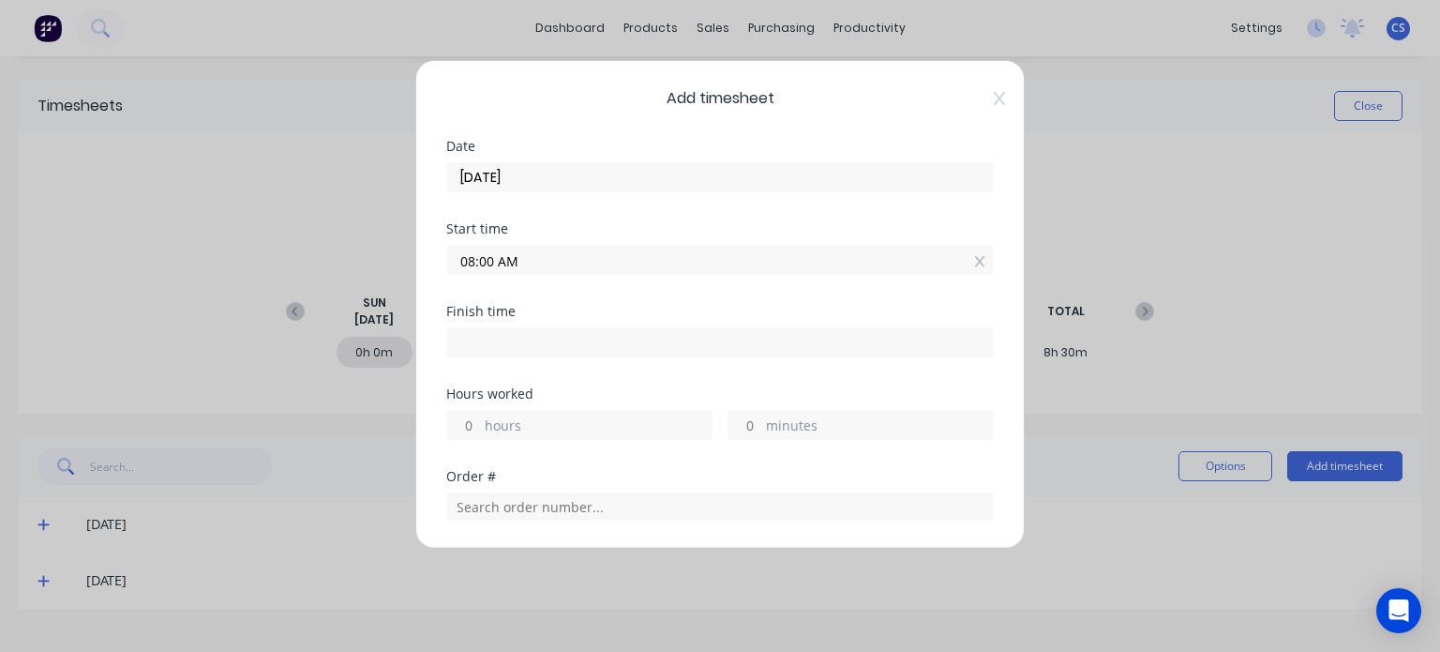
click at [484, 338] on input at bounding box center [720, 342] width 546 height 28
type input "11:06 AM"
type input "3"
type input "6"
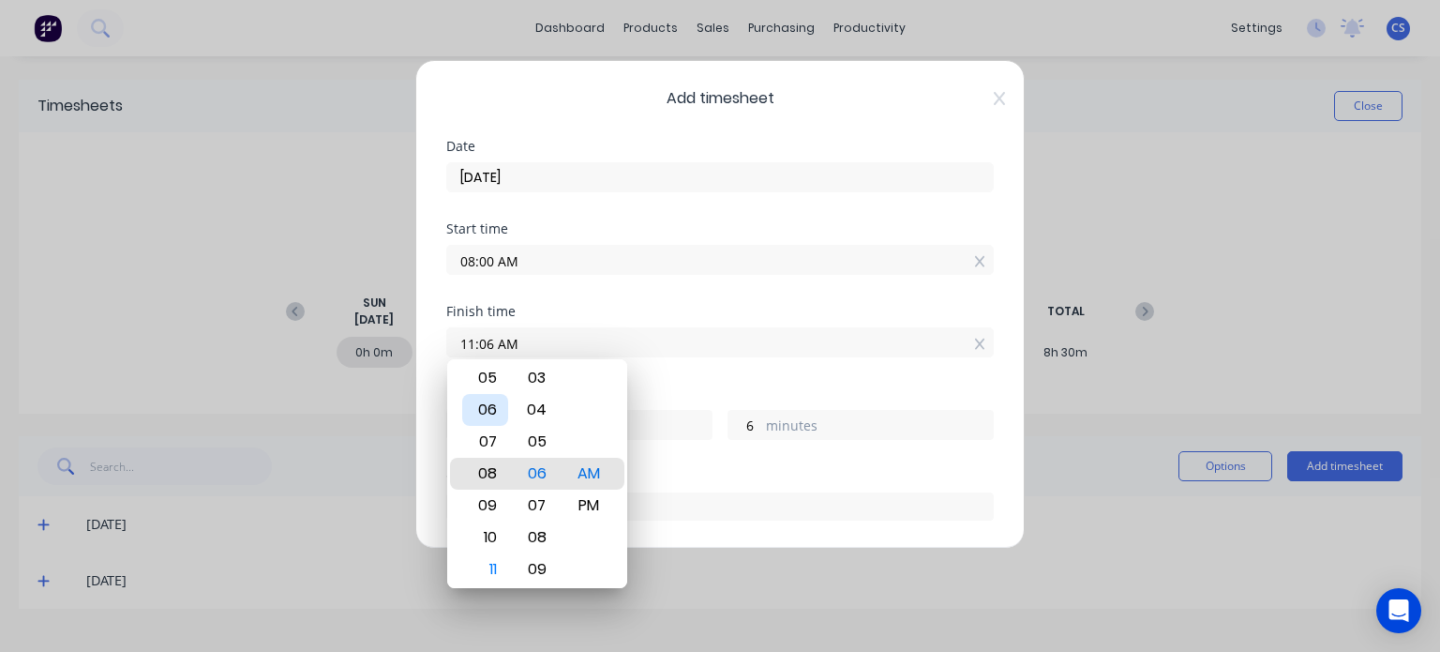
type input "07:06 AM"
type input "23"
type input "02:06 AM"
type input "18"
click at [486, 411] on div "12" at bounding box center [485, 410] width 46 height 32
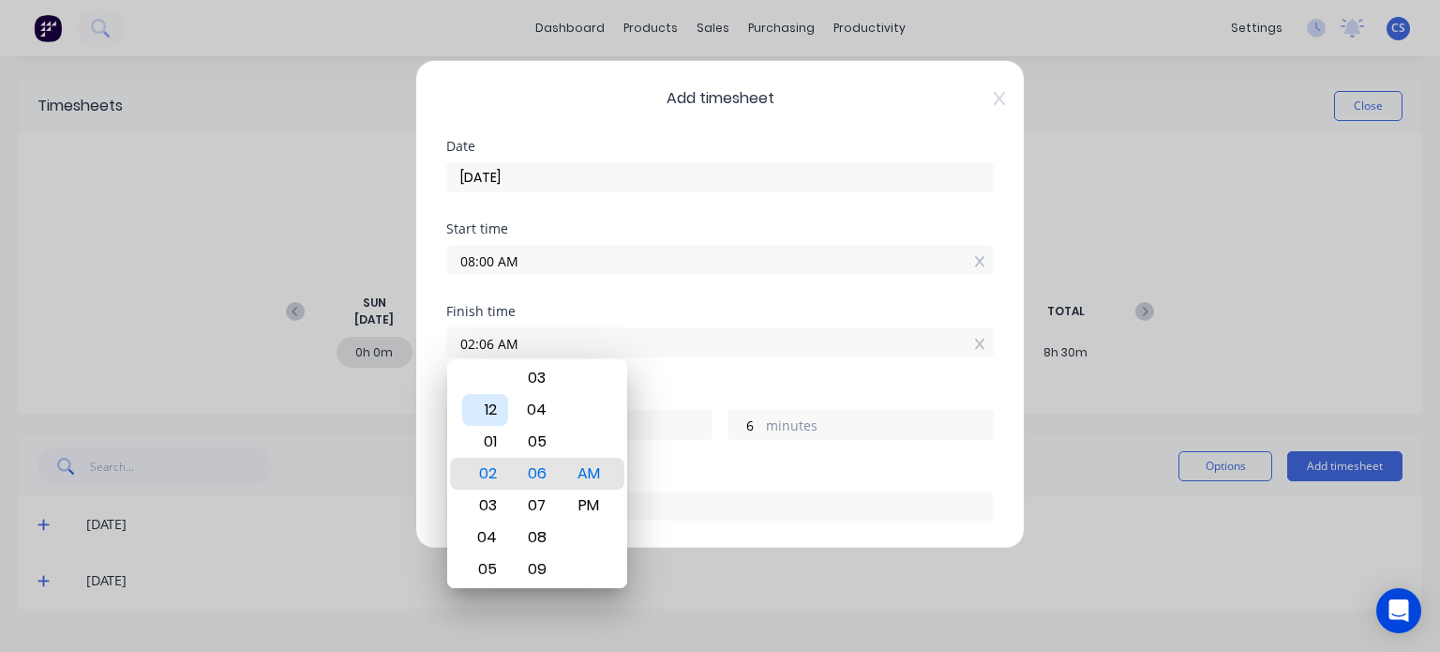
type input "12:06 AM"
type input "16"
type input "12:01 AM"
type input "1"
click at [535, 442] on div "00" at bounding box center [537, 442] width 46 height 32
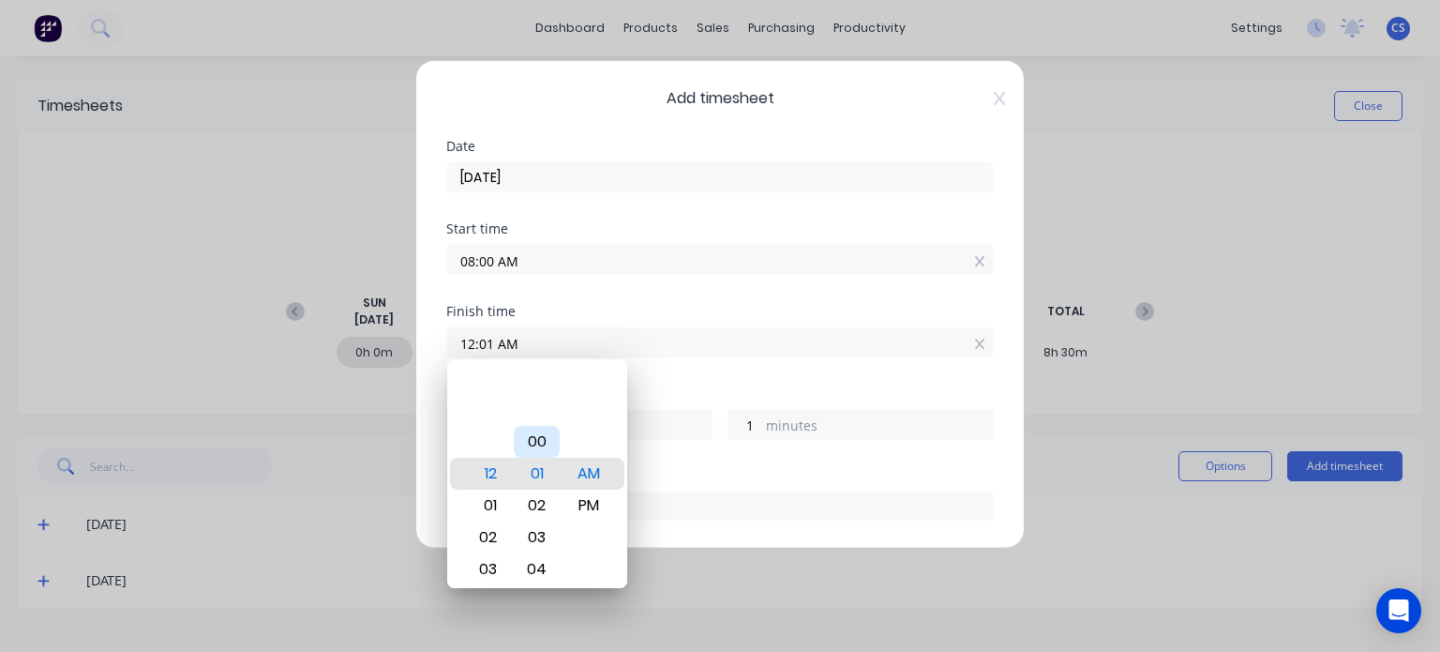
type input "12:00 AM"
type input "0"
click at [593, 505] on div "PM" at bounding box center [588, 505] width 46 height 32
type input "12:00 PM"
type input "4"
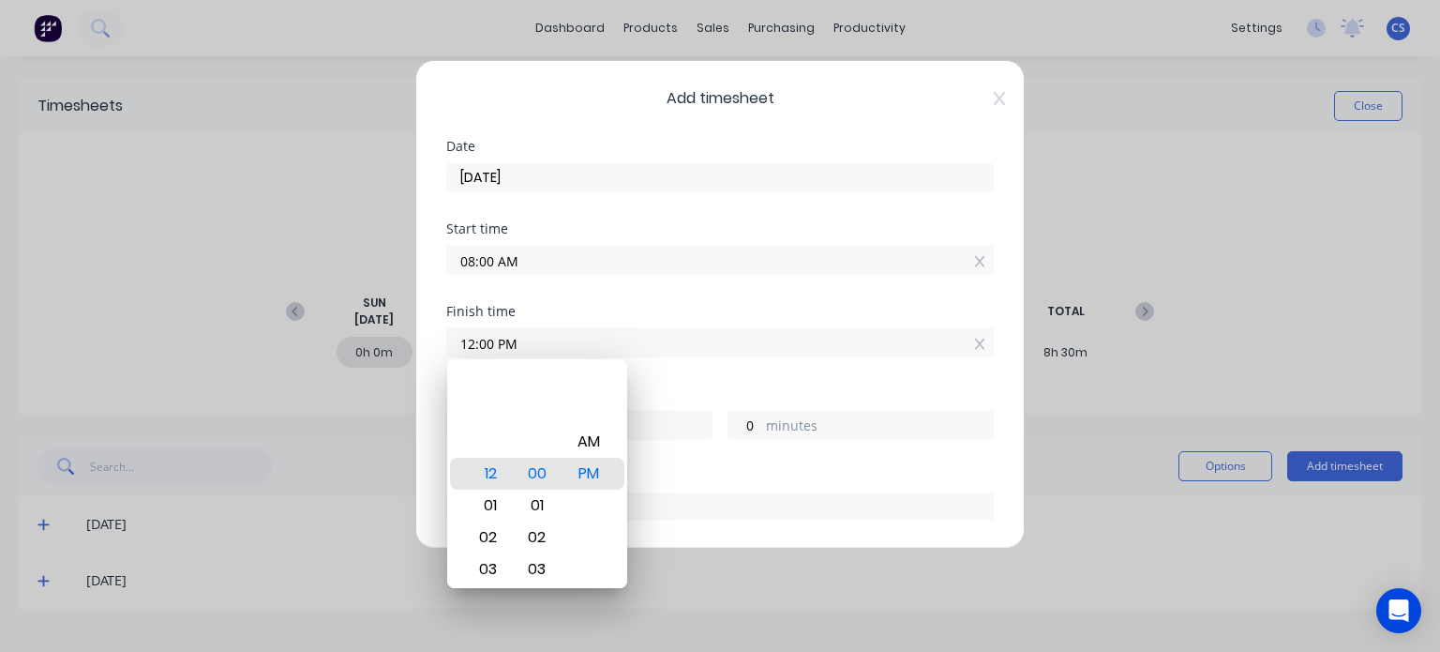
click at [712, 318] on div "Finish time 12:00 PM" at bounding box center [720, 331] width 548 height 53
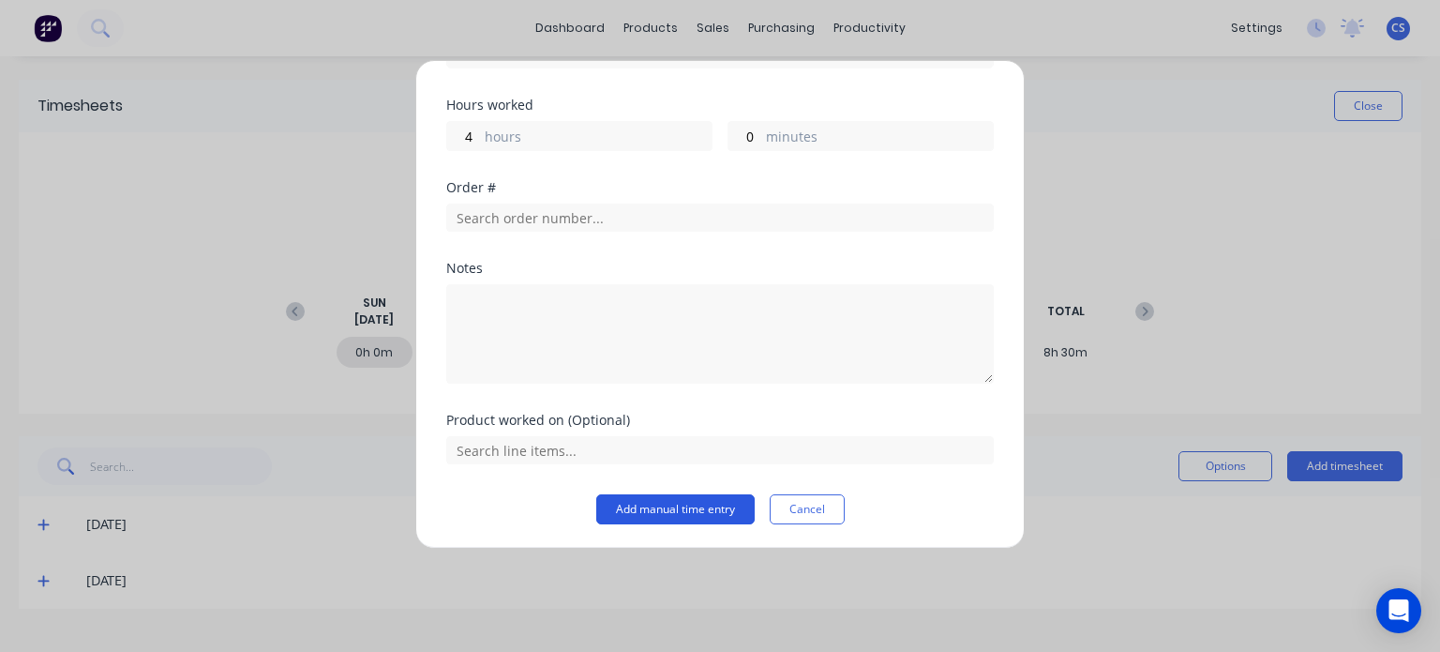
click at [718, 508] on button "Add manual time entry" at bounding box center [675, 509] width 158 height 30
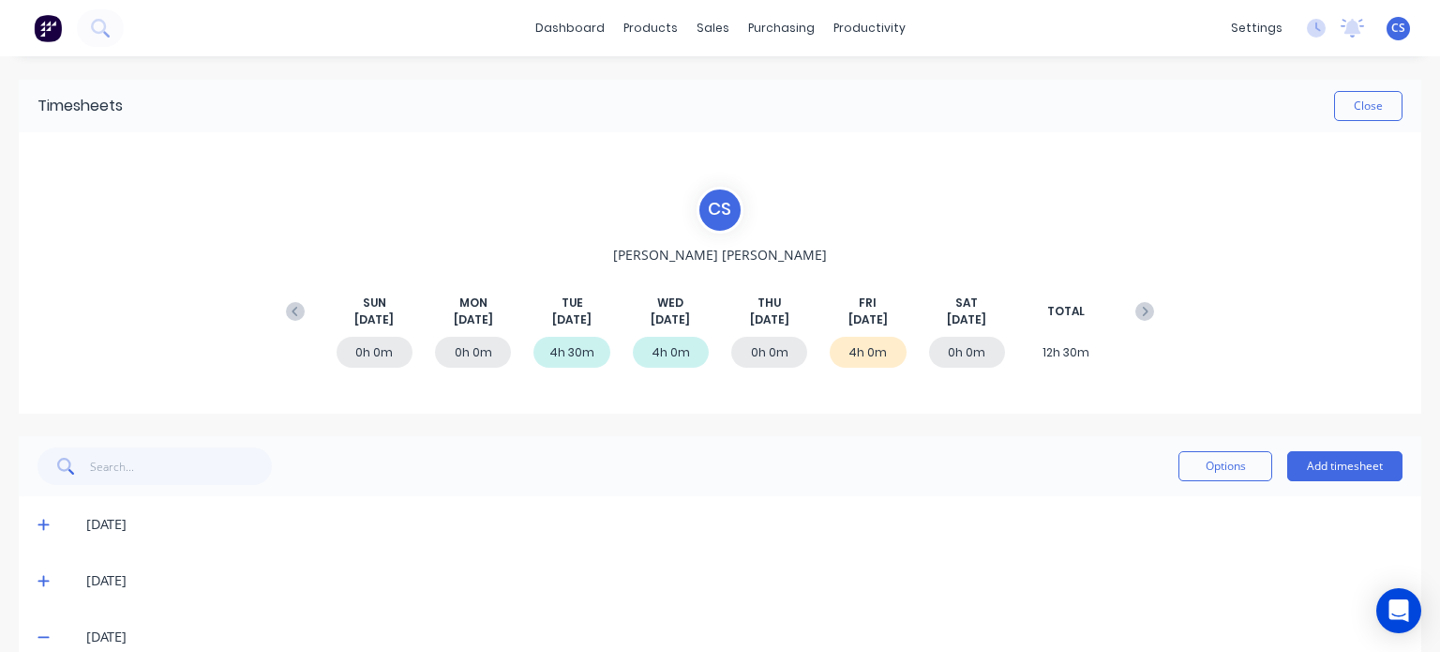
click at [764, 355] on div "0h 0m" at bounding box center [769, 352] width 76 height 31
click at [752, 344] on div "0h 0m" at bounding box center [769, 352] width 76 height 31
click at [1312, 459] on button "Add timesheet" at bounding box center [1344, 466] width 115 height 30
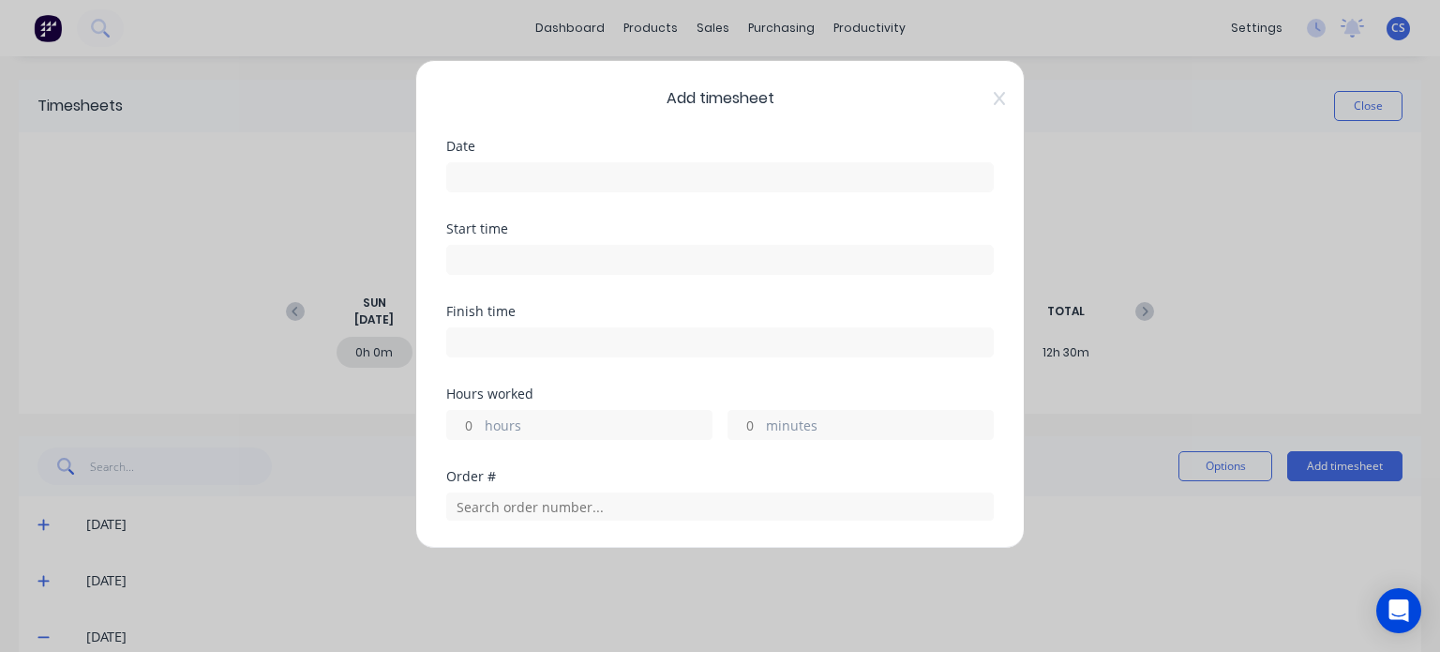
click at [494, 167] on input at bounding box center [720, 177] width 546 height 28
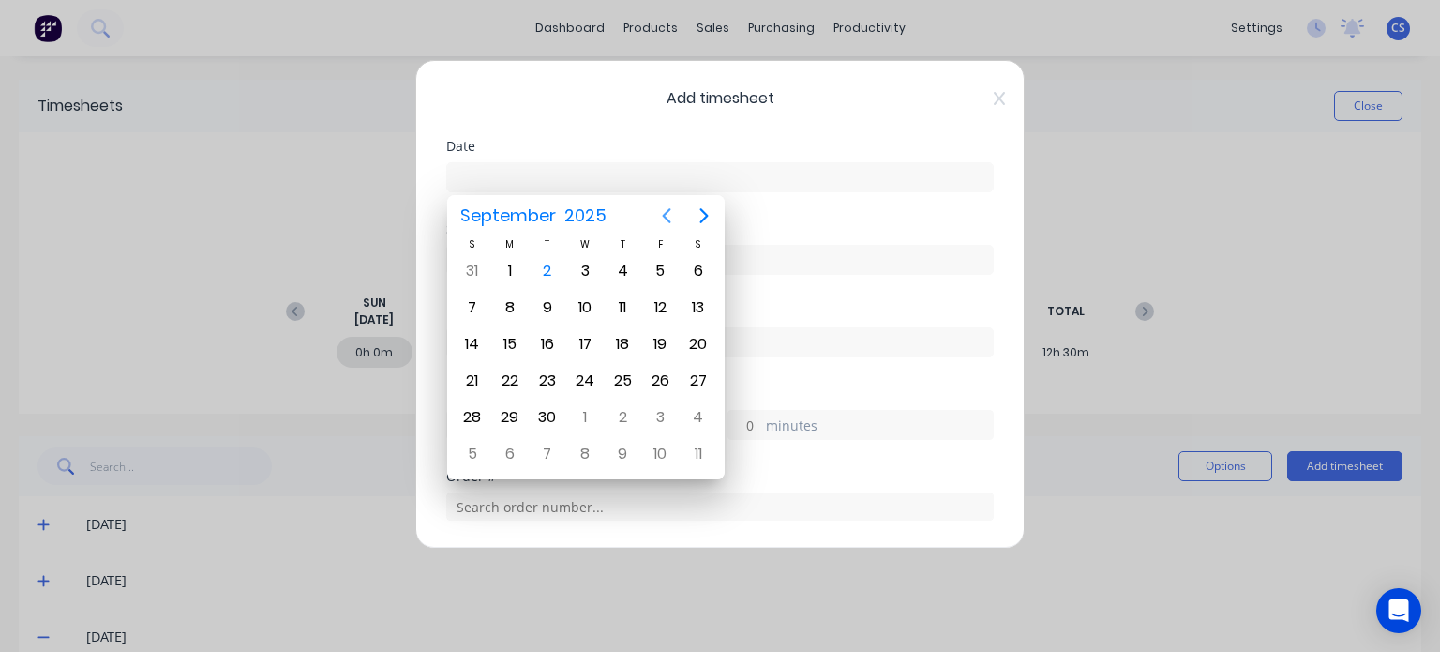
click at [664, 213] on icon "Previous page" at bounding box center [666, 215] width 8 height 15
click at [619, 408] on div "28" at bounding box center [623, 417] width 28 height 28
type input "[DATE]"
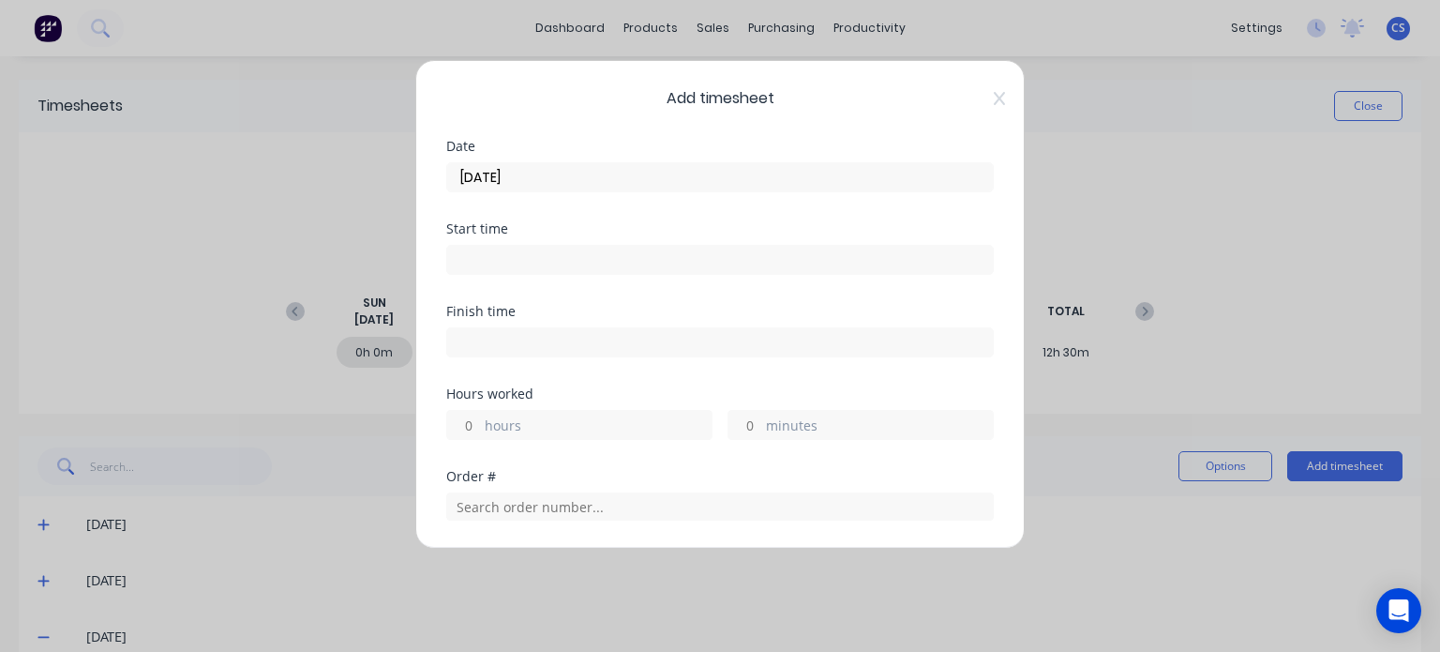
click at [476, 253] on input at bounding box center [720, 260] width 546 height 28
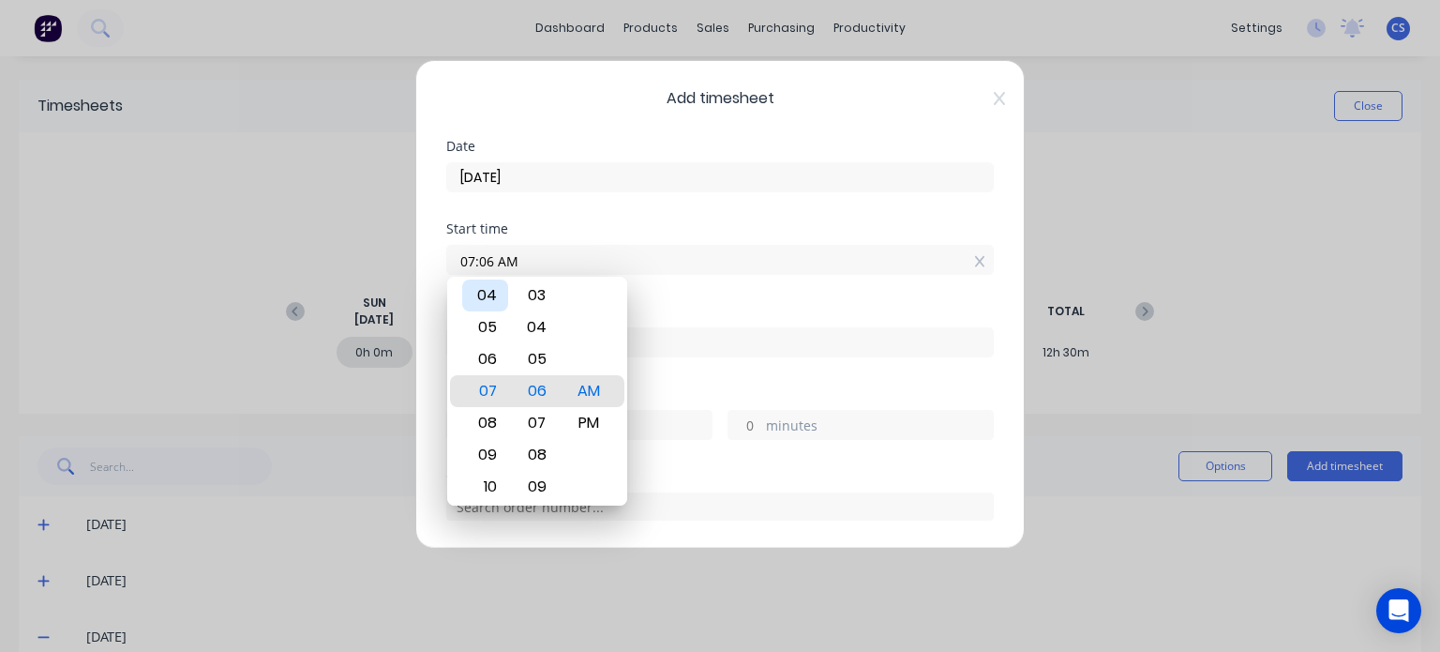
click at [482, 296] on div "04" at bounding box center [485, 295] width 46 height 32
click at [592, 422] on div "PM" at bounding box center [588, 423] width 46 height 32
click at [537, 325] on div "00" at bounding box center [537, 327] width 46 height 32
type input "04:00 PM"
click at [589, 398] on div "PM" at bounding box center [588, 391] width 46 height 32
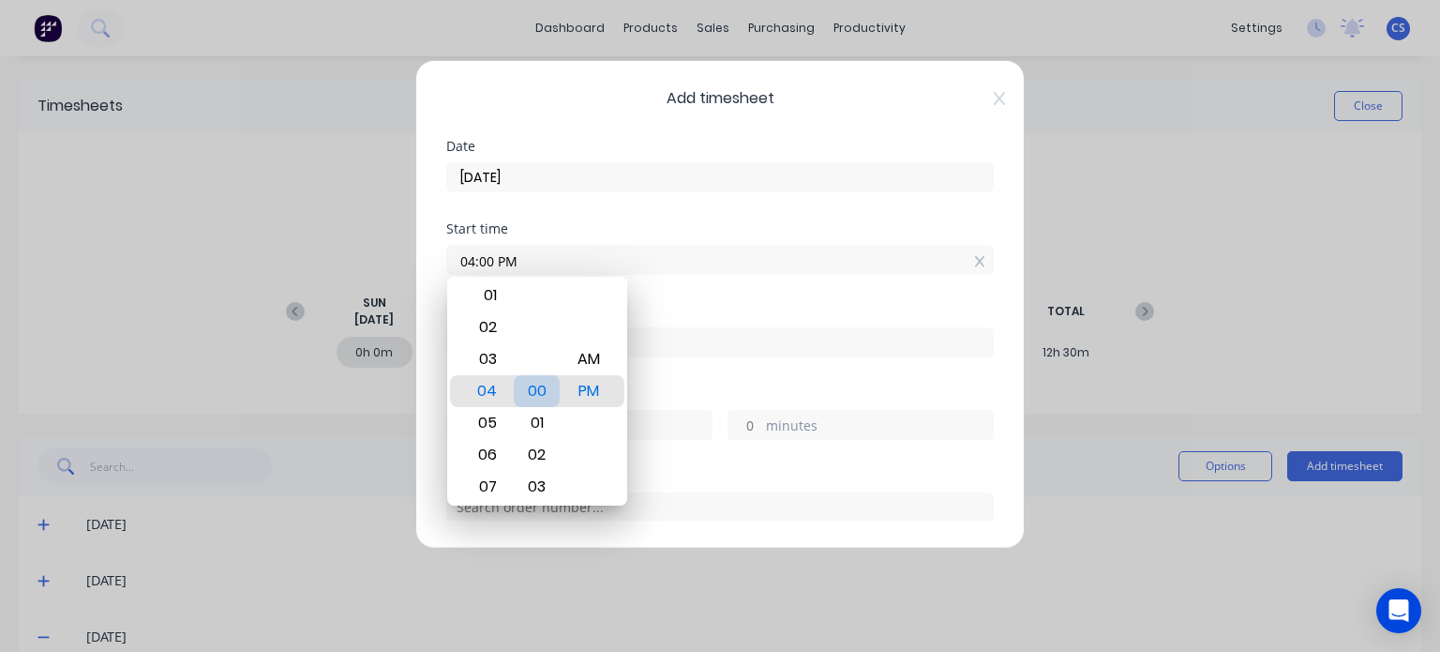
click at [550, 389] on div "00" at bounding box center [537, 391] width 46 height 32
click at [742, 327] on label at bounding box center [720, 342] width 548 height 30
click at [742, 328] on input at bounding box center [720, 342] width 546 height 28
type input "11:07 AM"
type input "19"
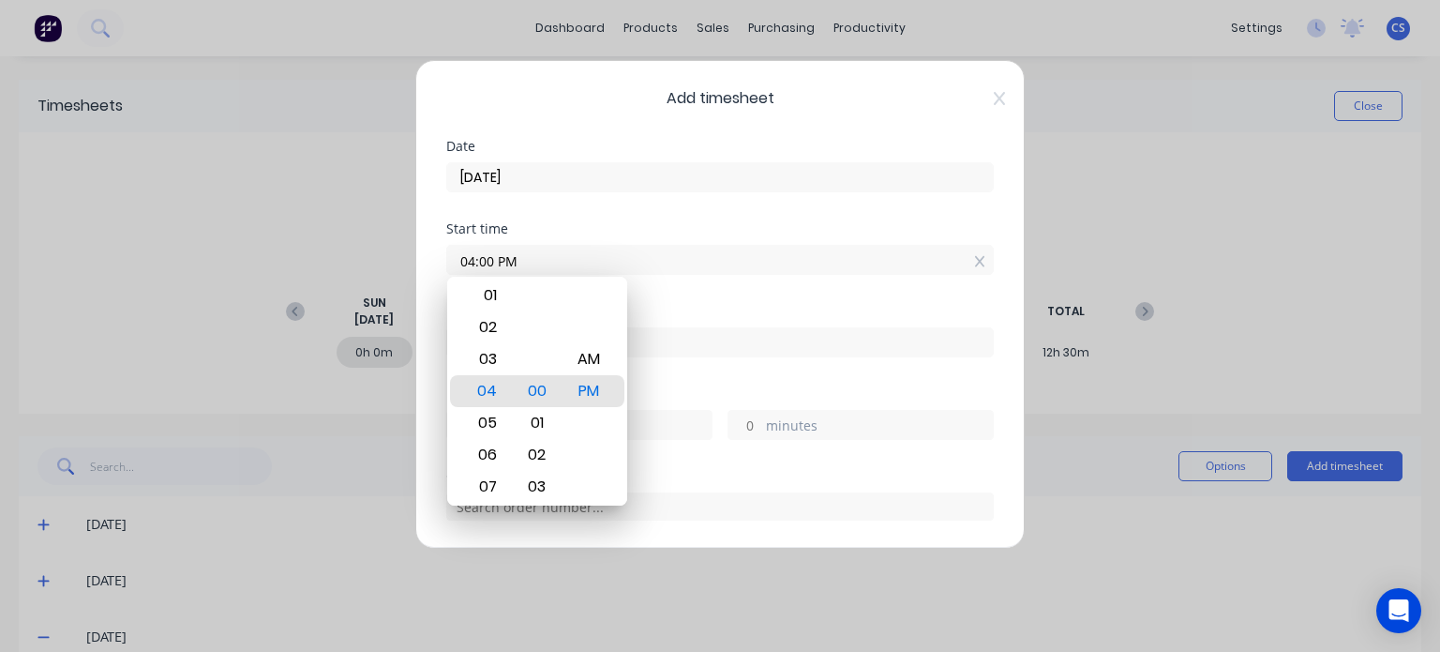
type input "7"
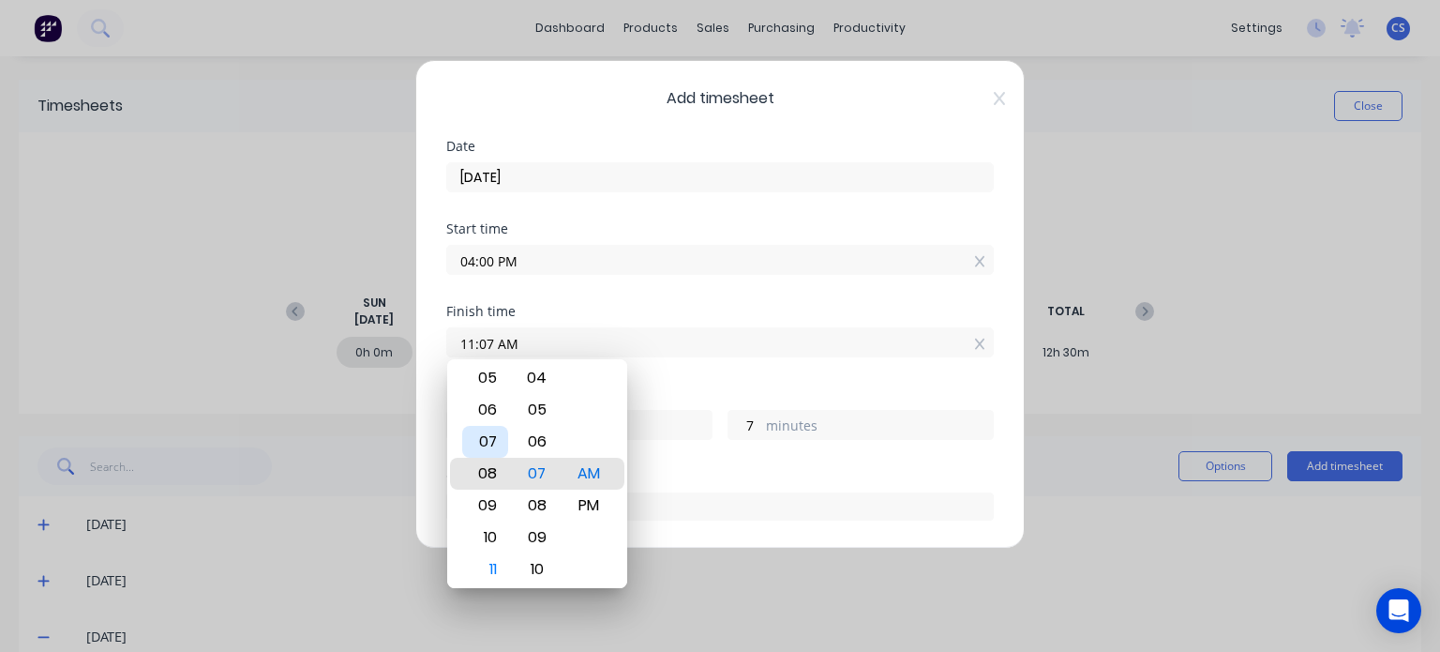
type input "08:07 AM"
type input "16"
click at [492, 381] on div "05" at bounding box center [485, 378] width 46 height 32
type input "05:07 AM"
type input "13"
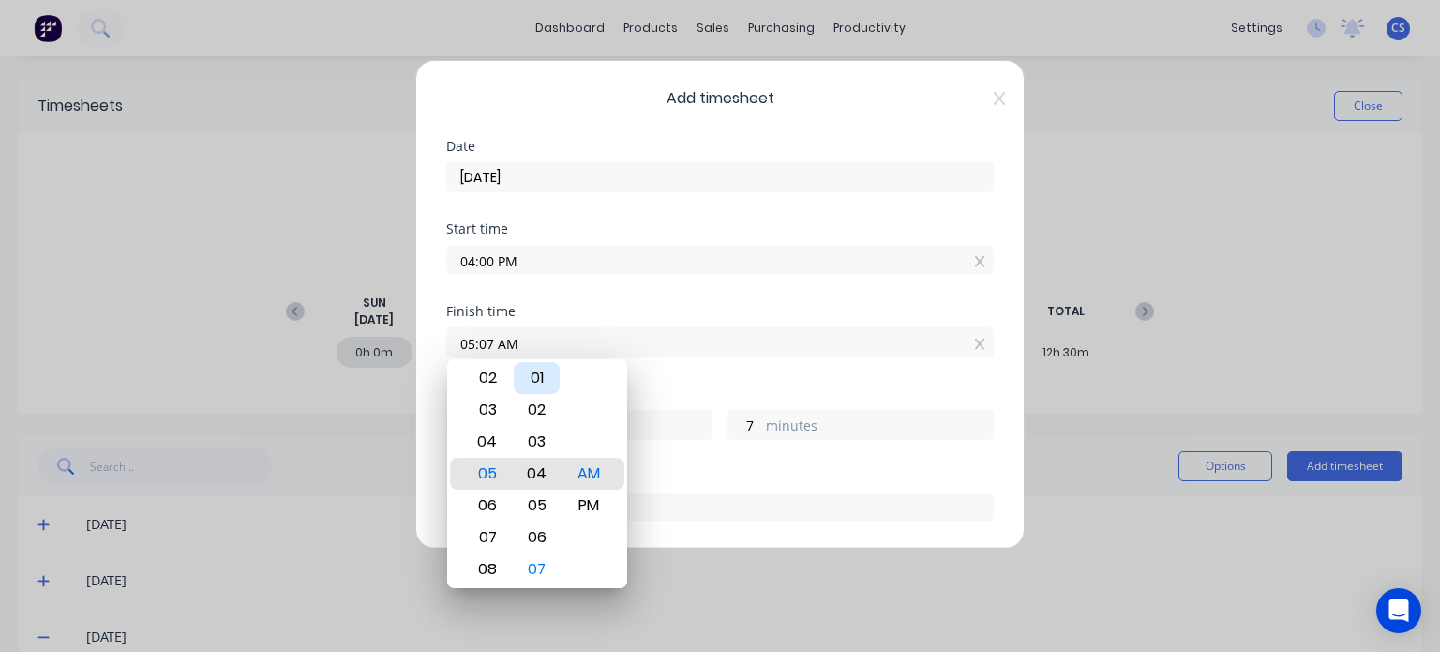
type input "05:04 AM"
type input "4"
type input "05:02 AM"
type input "2"
click at [537, 411] on div "00" at bounding box center [537, 410] width 46 height 32
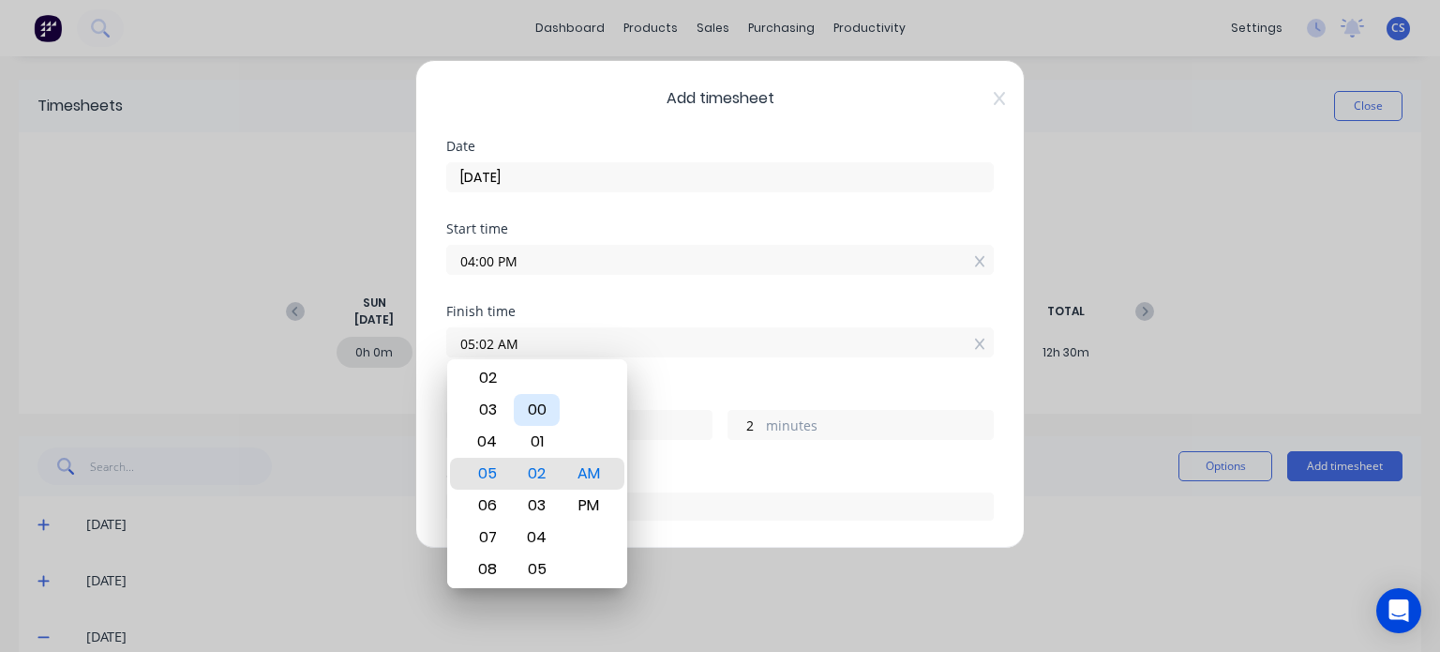
type input "05:00 AM"
type input "0"
click at [594, 512] on div "PM" at bounding box center [588, 505] width 46 height 32
type input "05:00 PM"
type input "1"
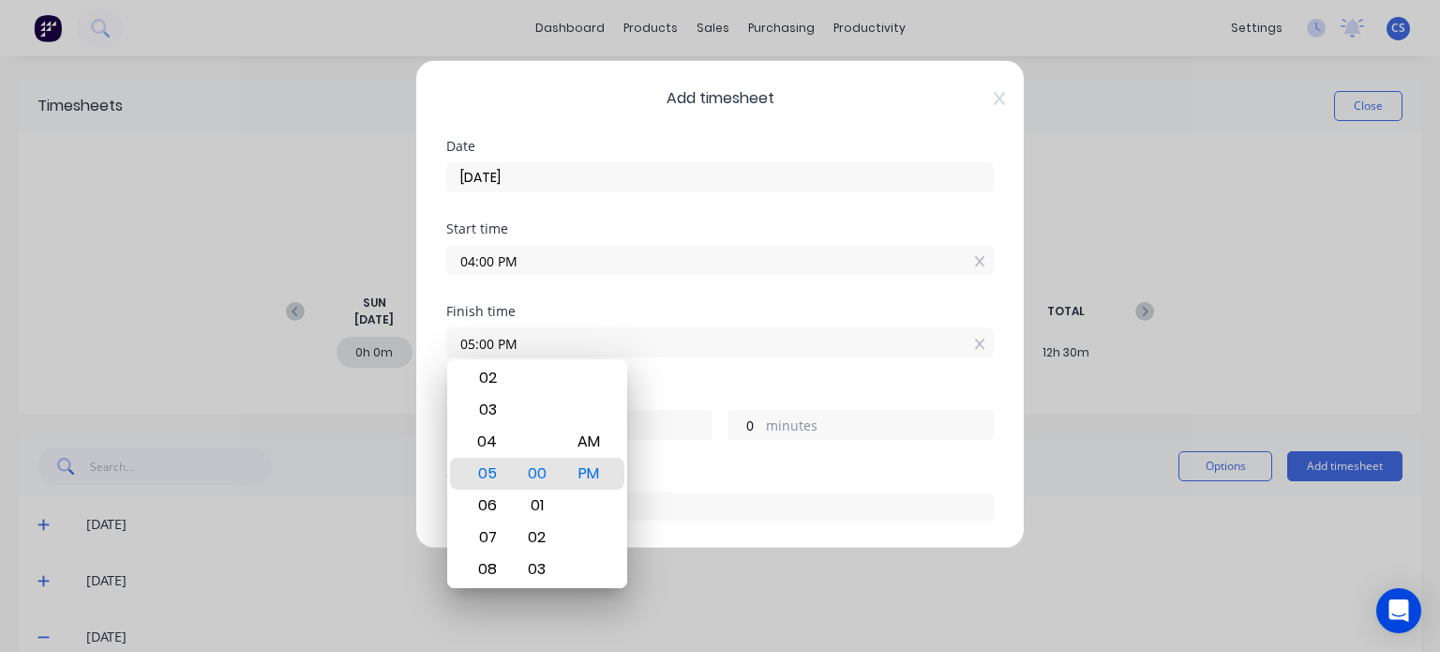
click at [667, 333] on input "05:00 PM" at bounding box center [720, 342] width 546 height 28
click at [904, 388] on div "Hours worked" at bounding box center [720, 393] width 548 height 13
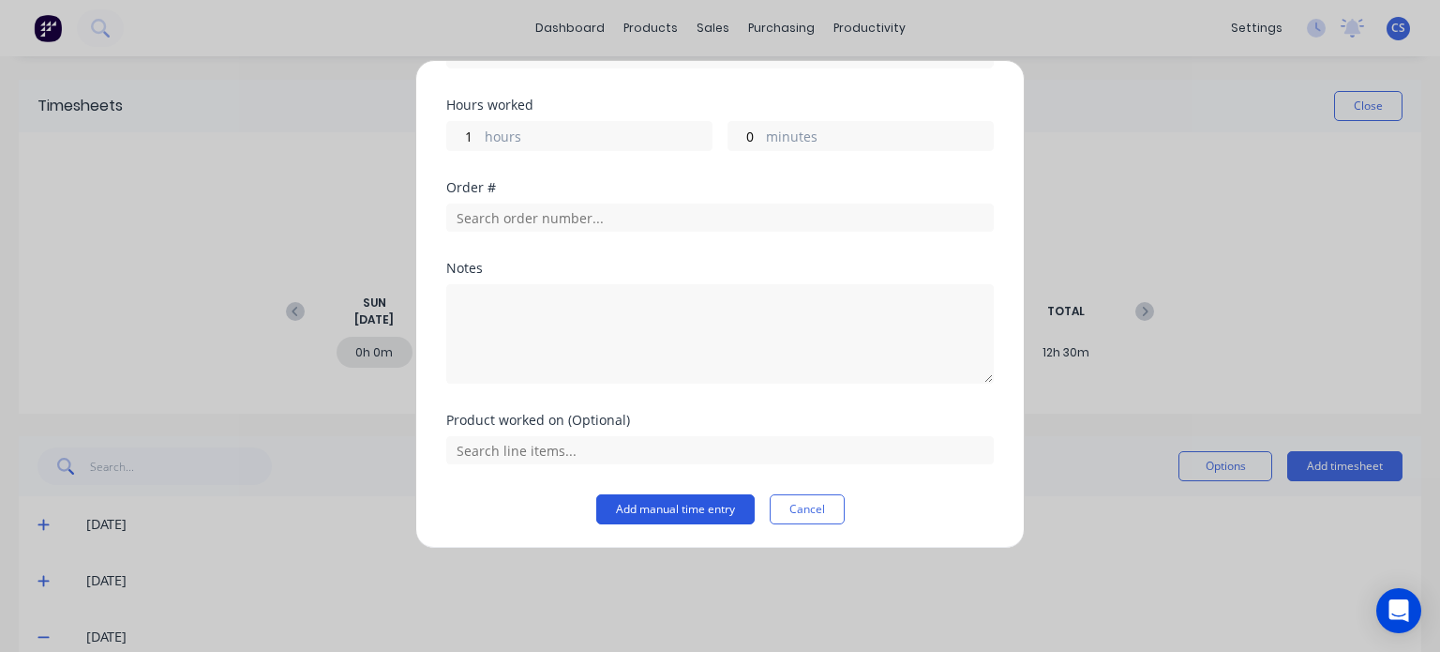
click at [670, 502] on button "Add manual time entry" at bounding box center [675, 509] width 158 height 30
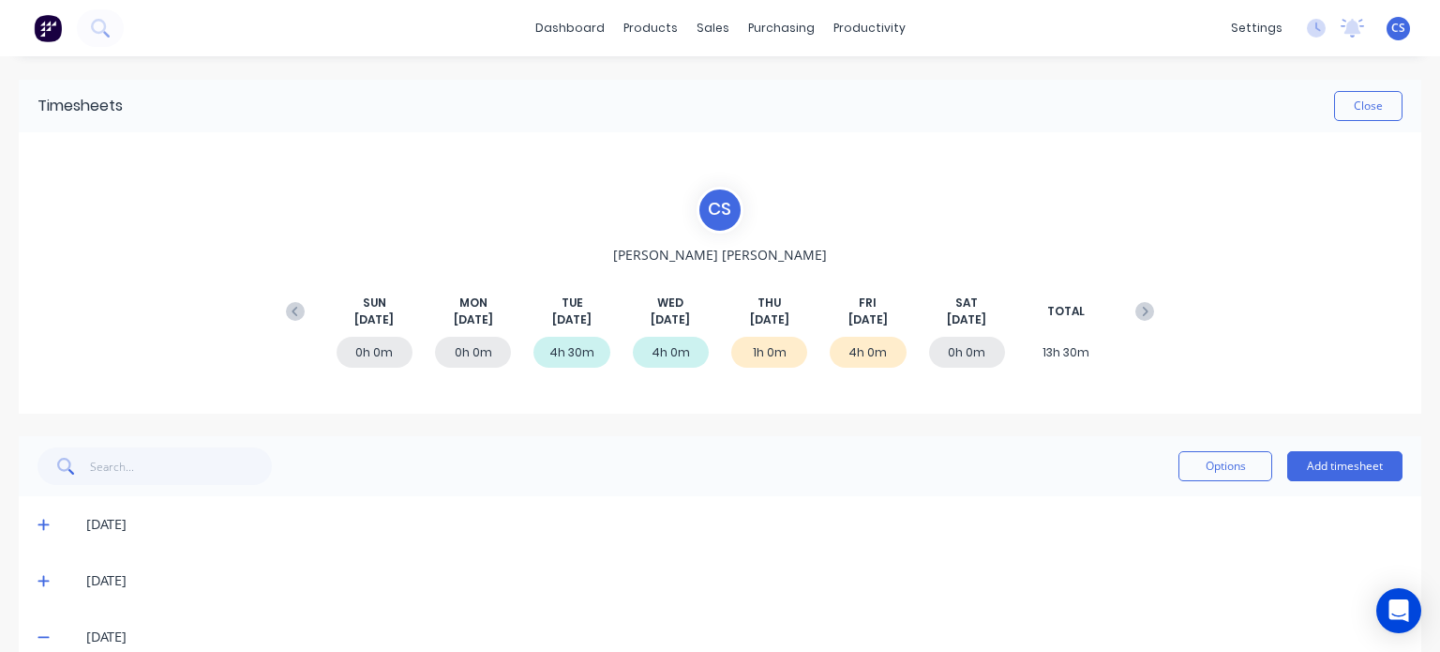
click at [761, 355] on div "1h 0m" at bounding box center [769, 352] width 76 height 31
click at [1136, 307] on icon at bounding box center [1145, 311] width 19 height 19
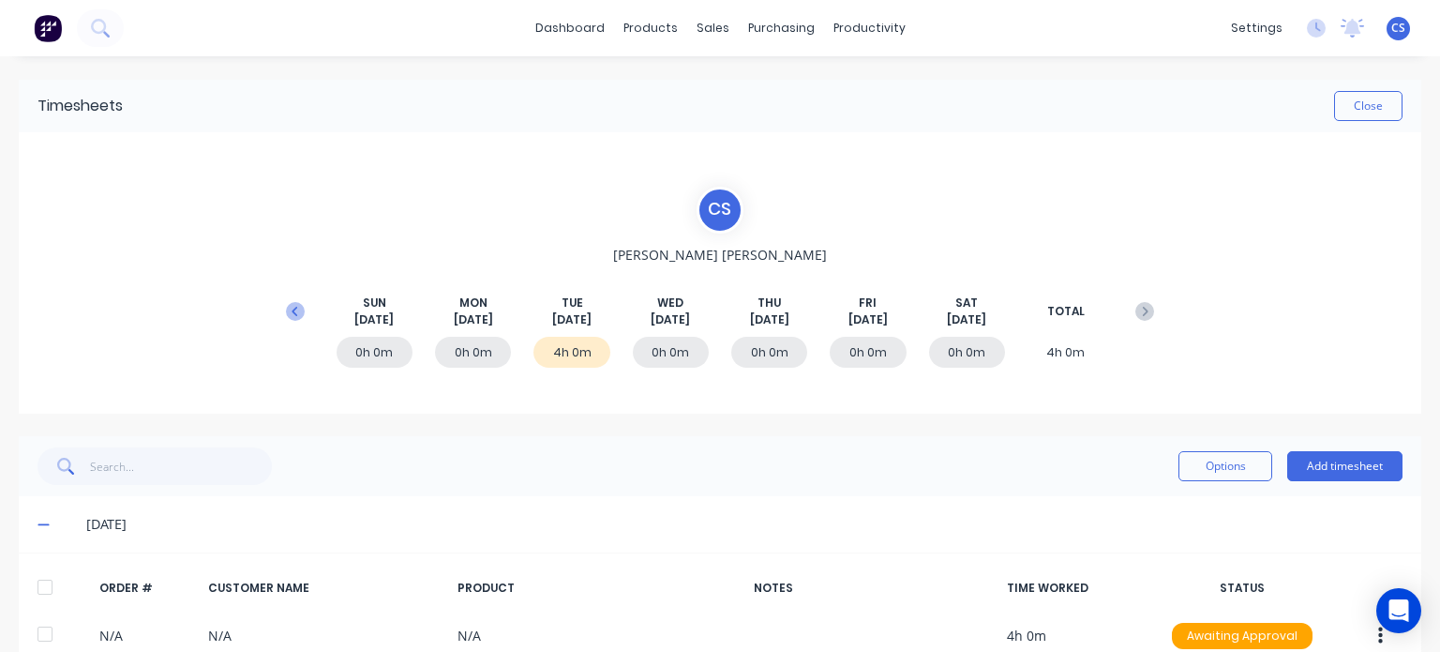
click at [294, 303] on icon at bounding box center [295, 311] width 19 height 19
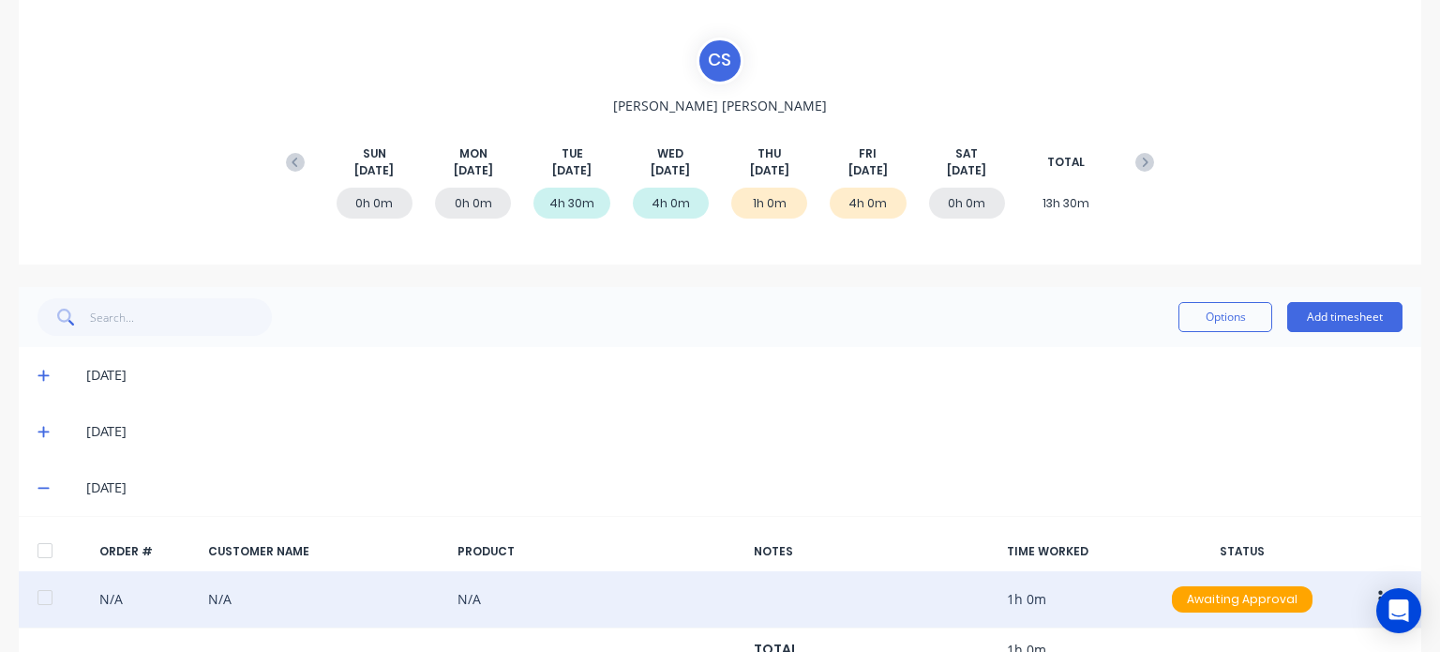
scroll to position [0, 0]
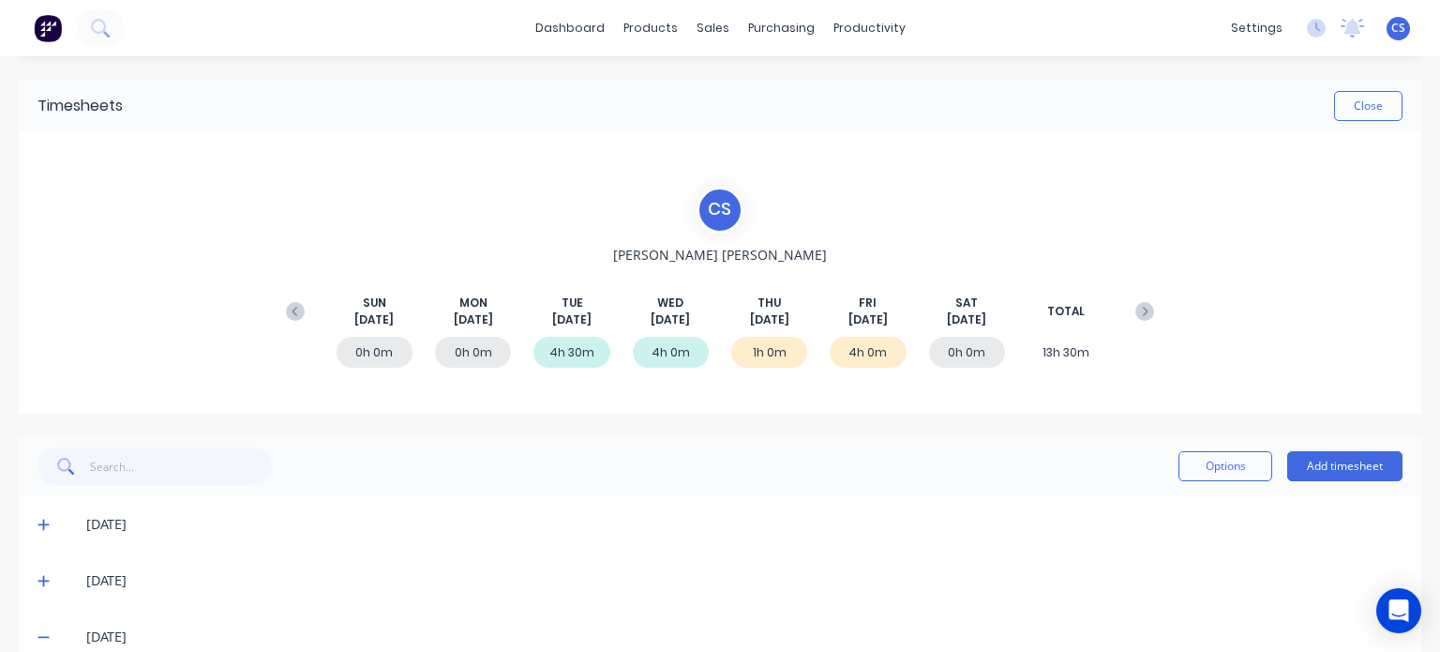
click at [758, 351] on div "1h 0m" at bounding box center [769, 352] width 76 height 31
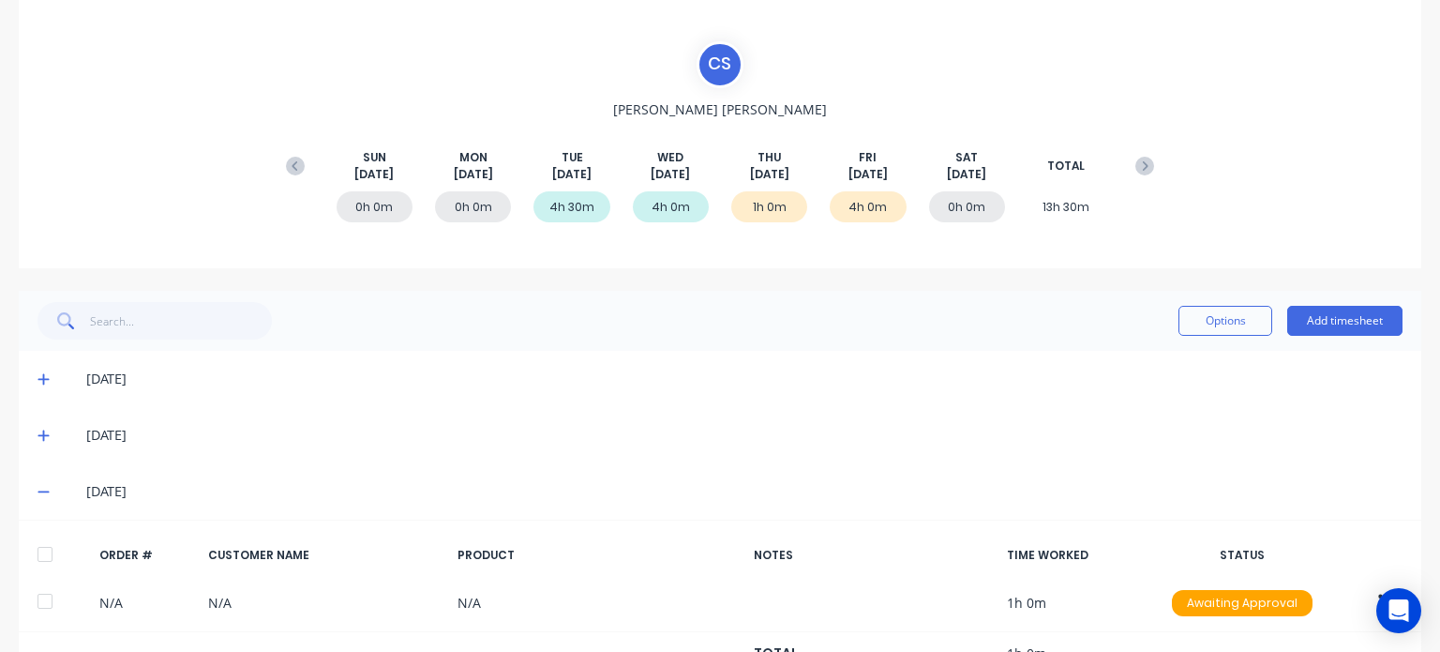
scroll to position [375, 0]
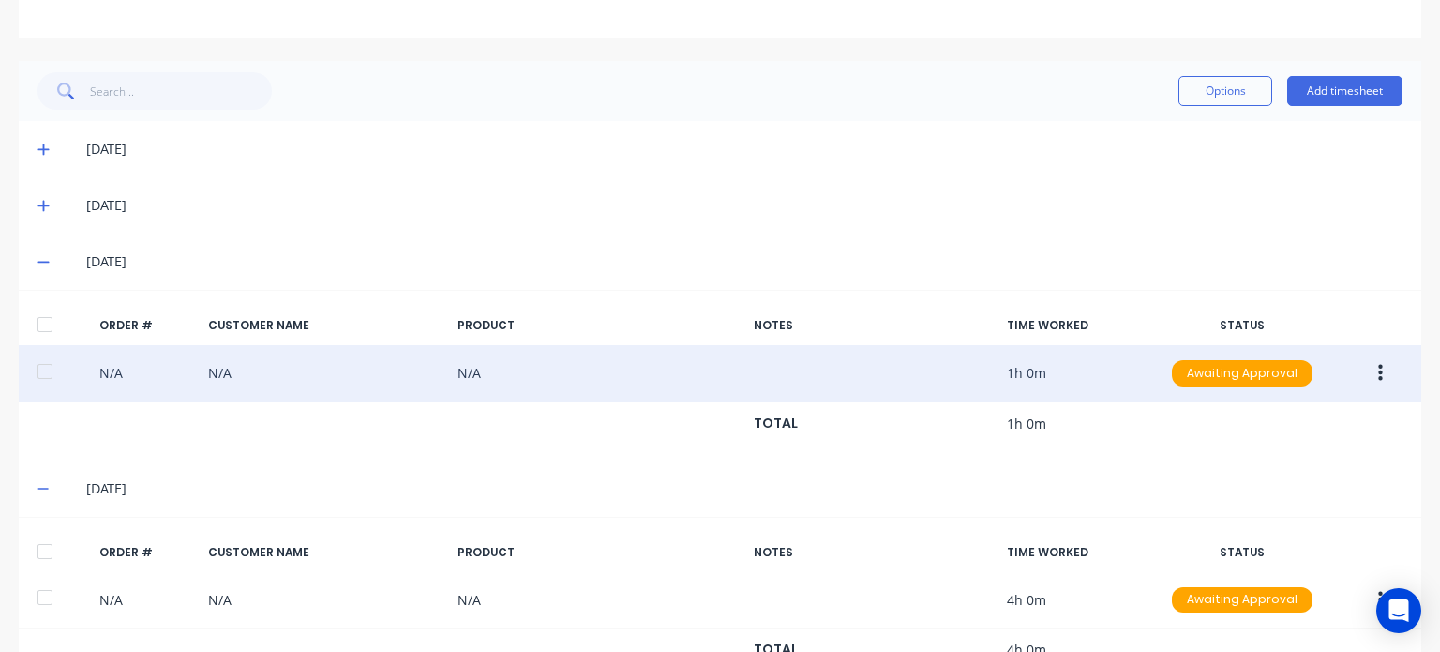
click at [1369, 369] on button "button" at bounding box center [1381, 373] width 44 height 34
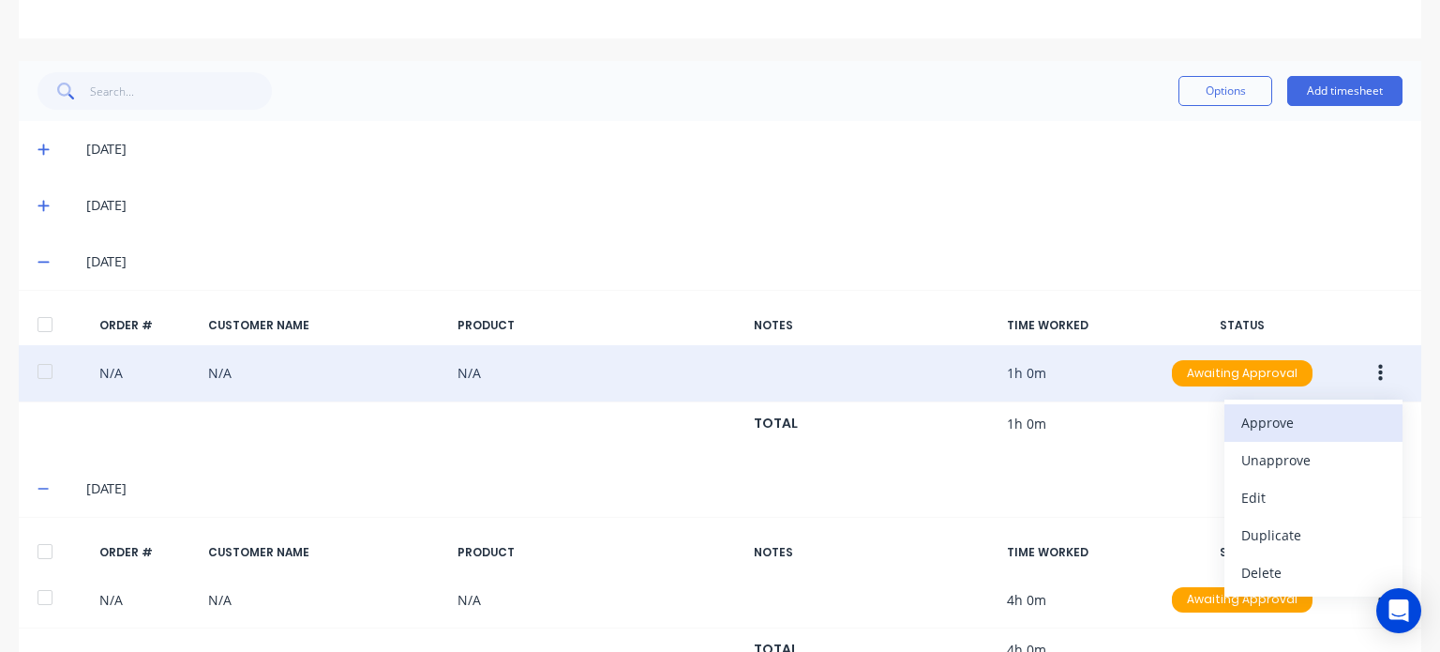
click at [1286, 417] on div "Approve" at bounding box center [1313, 422] width 144 height 27
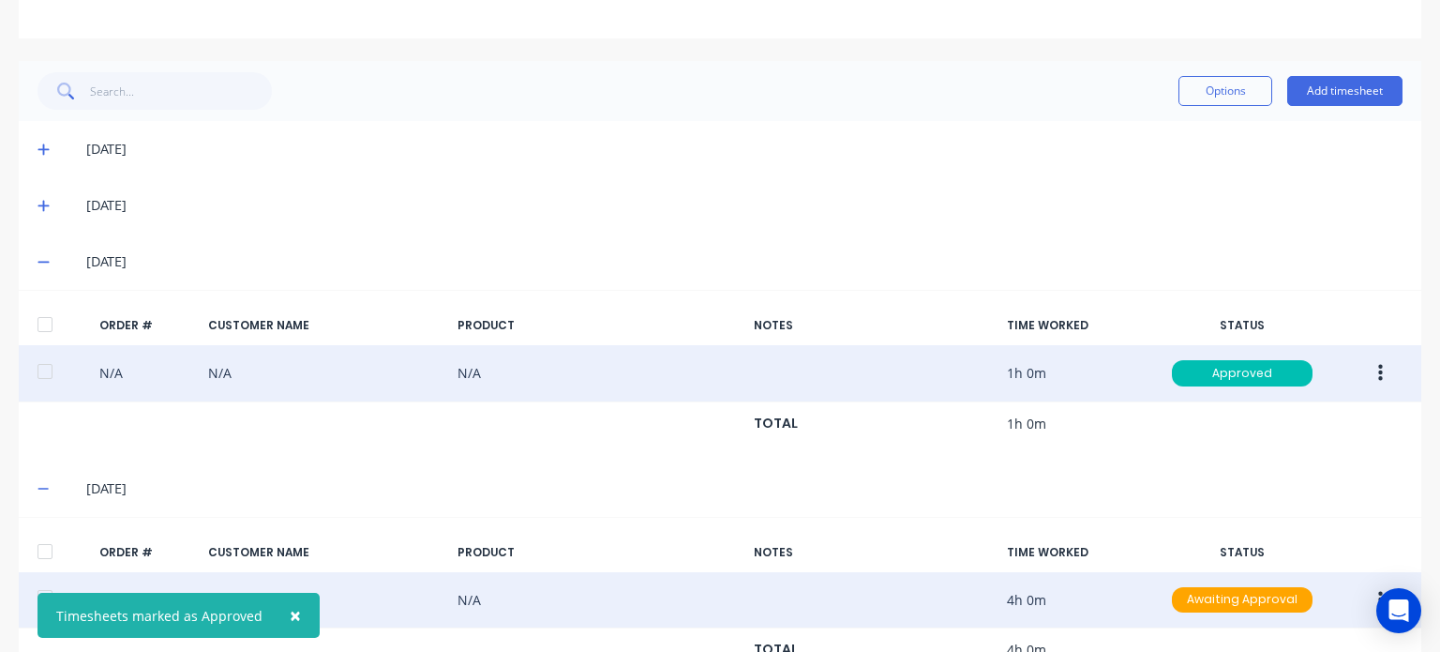
click at [1359, 590] on button "button" at bounding box center [1381, 600] width 44 height 34
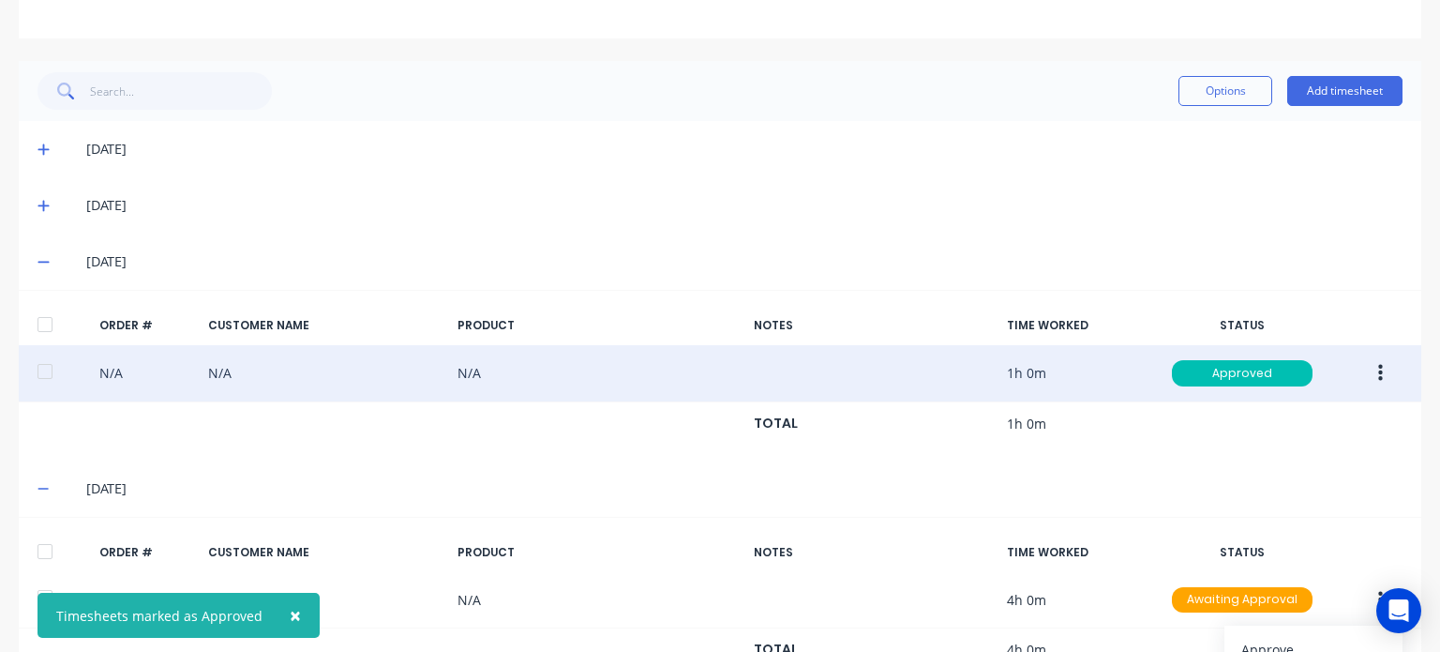
scroll to position [544, 0]
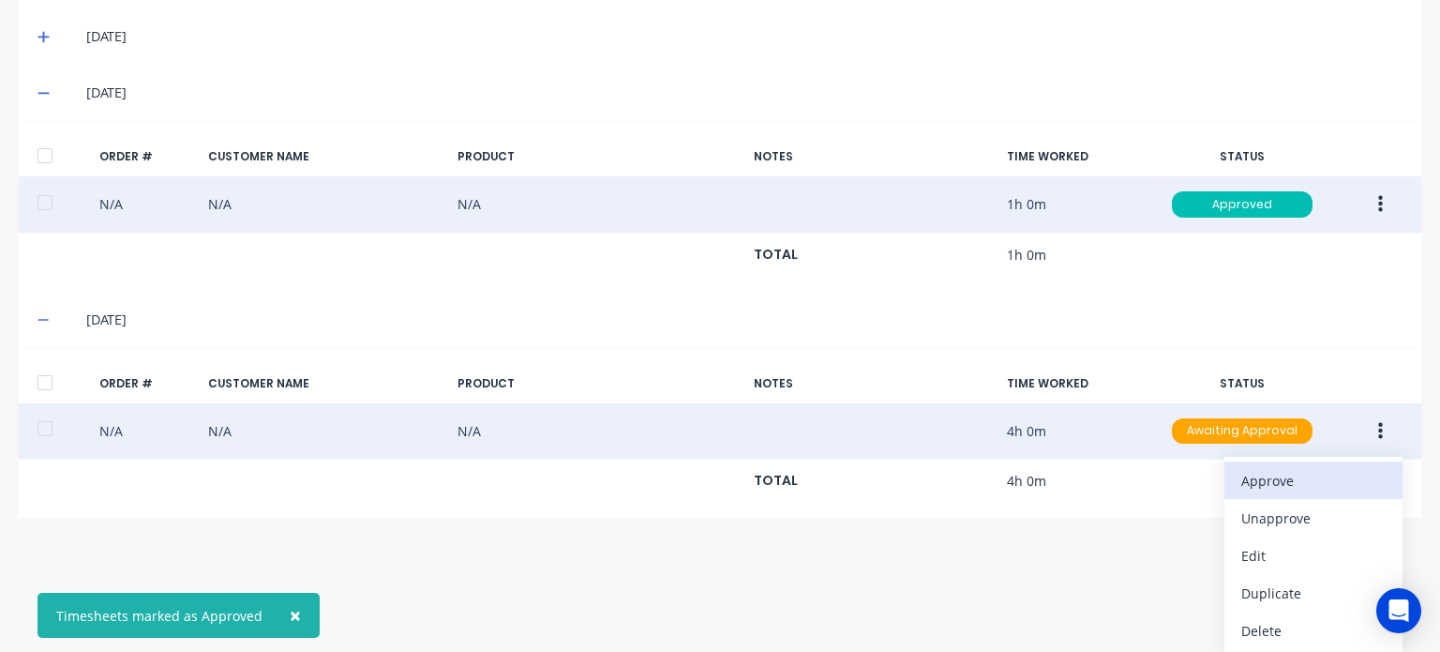
click at [1243, 478] on div "Approve" at bounding box center [1313, 480] width 144 height 27
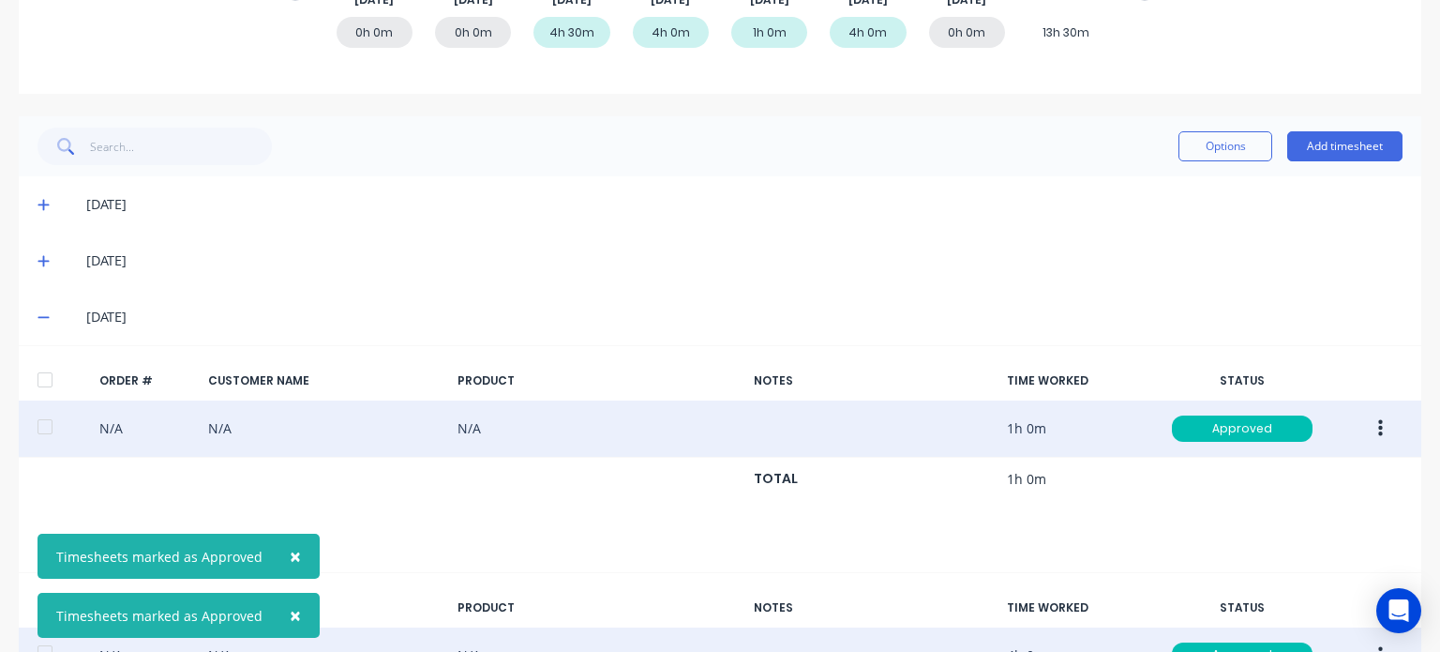
scroll to position [0, 0]
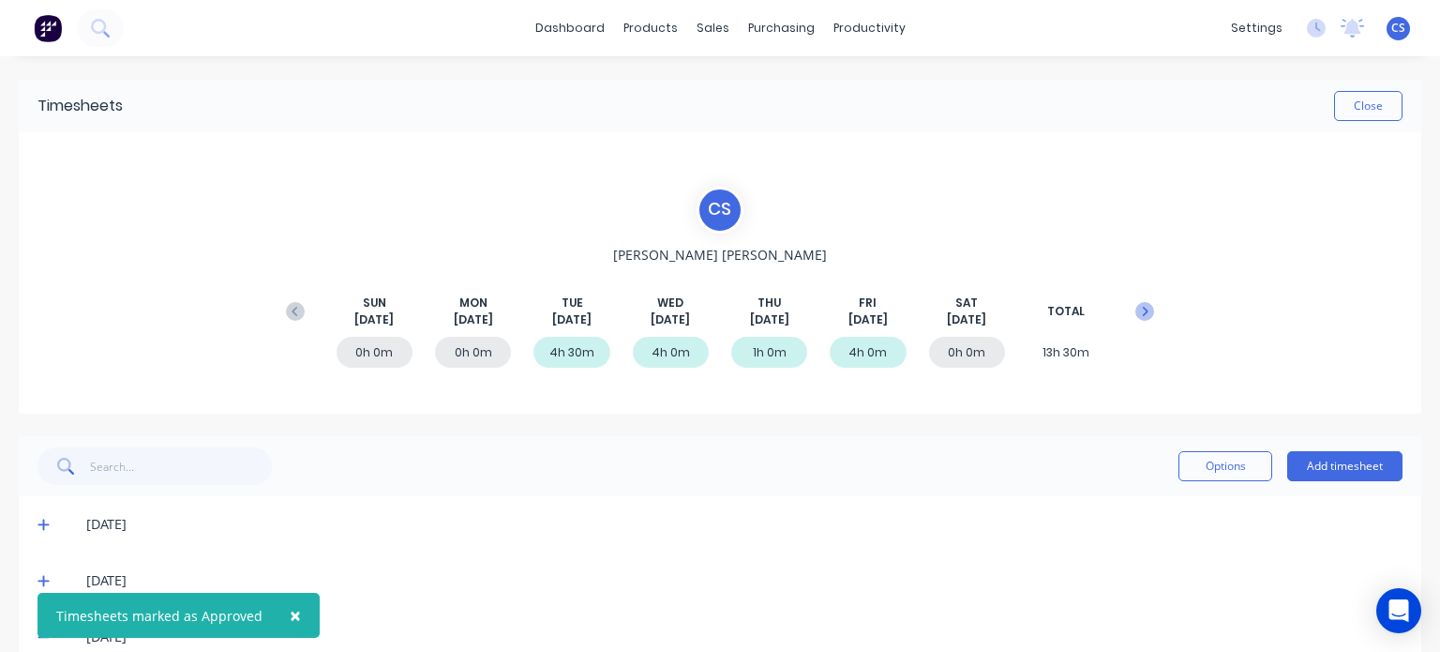
click at [1136, 307] on icon at bounding box center [1145, 311] width 19 height 19
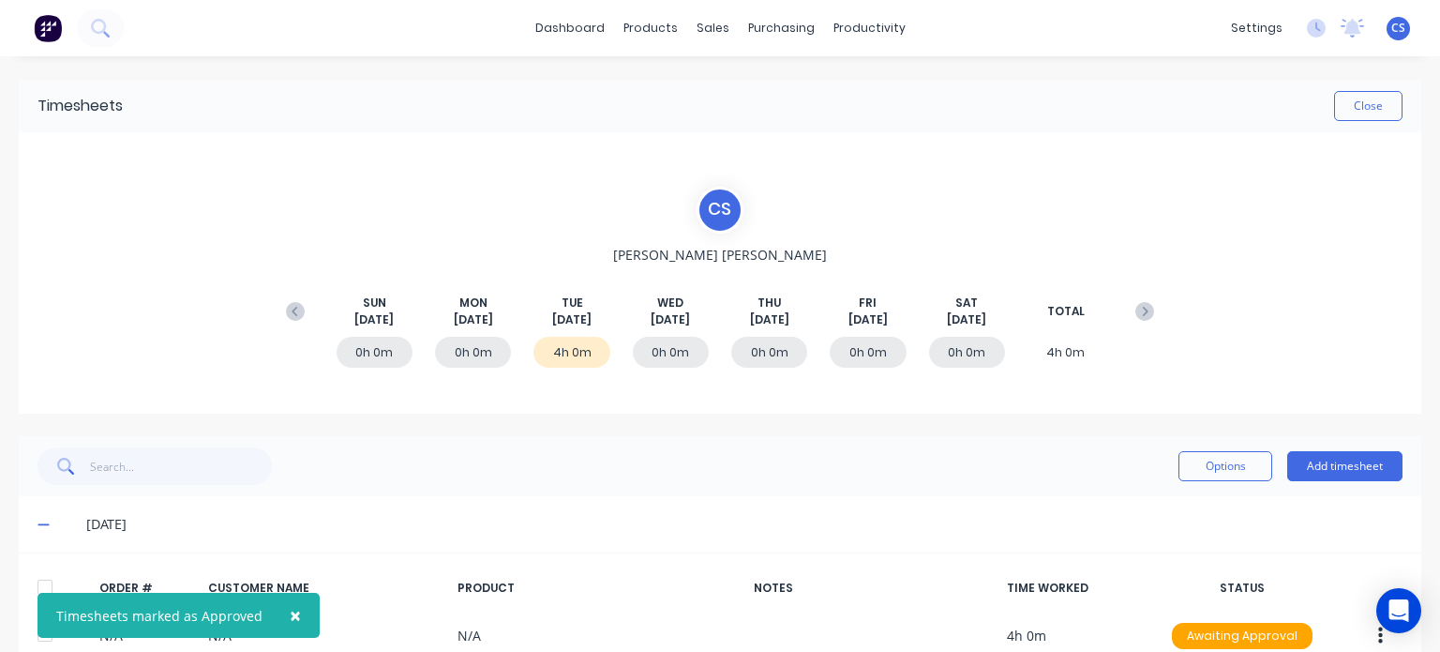
click at [570, 344] on div "4h 0m" at bounding box center [572, 352] width 76 height 31
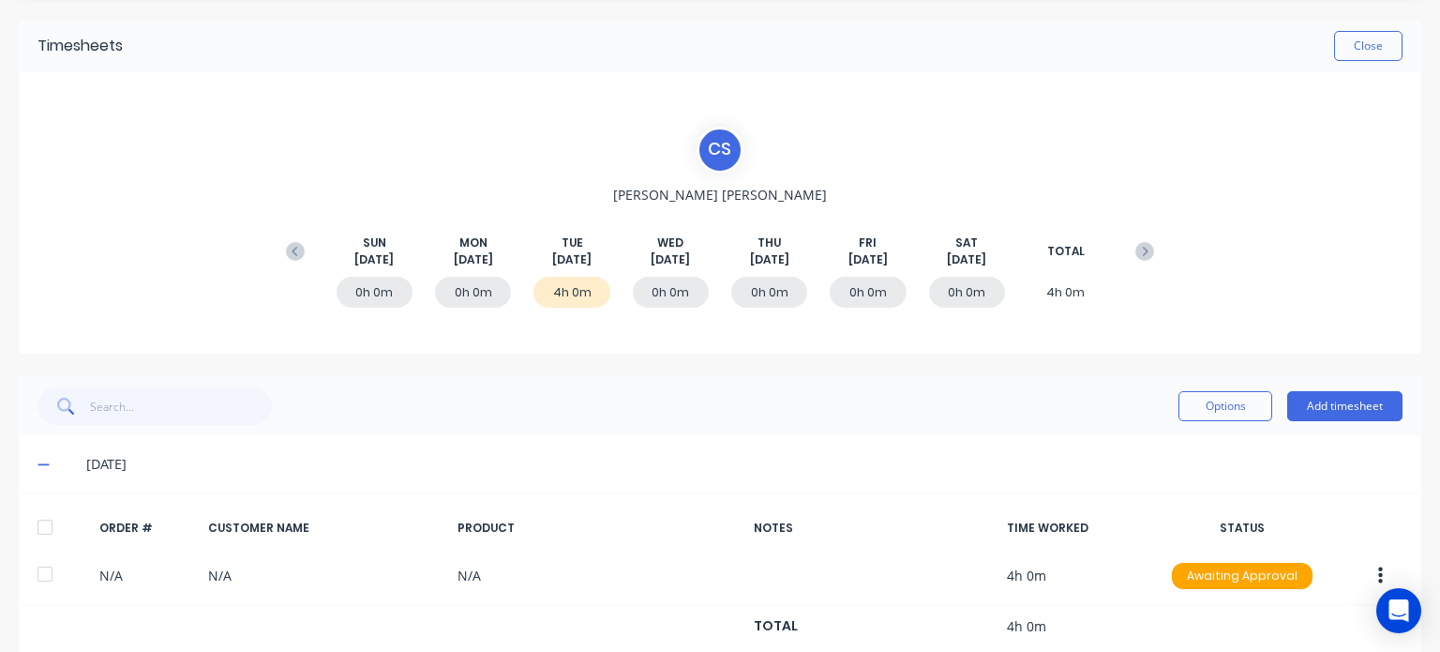
scroll to position [93, 0]
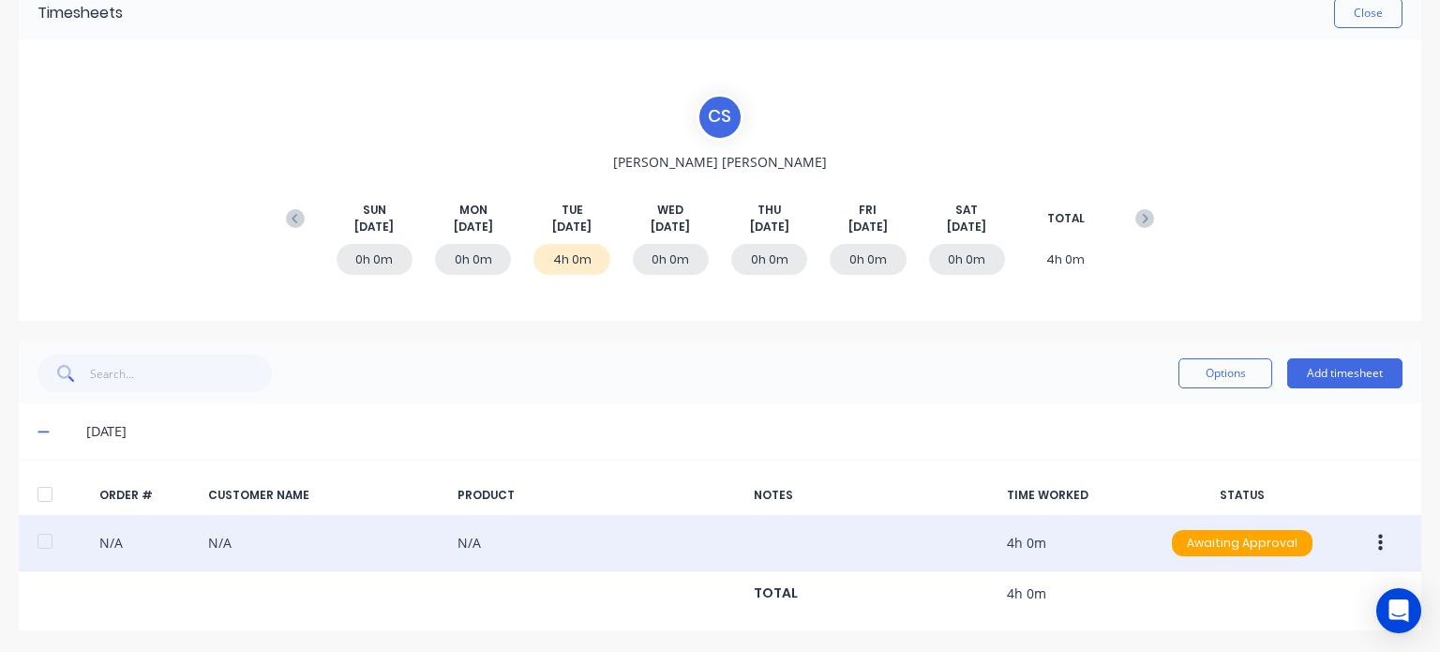
click at [1377, 539] on button "button" at bounding box center [1381, 543] width 44 height 34
click at [1303, 585] on div "Approve" at bounding box center [1313, 592] width 144 height 27
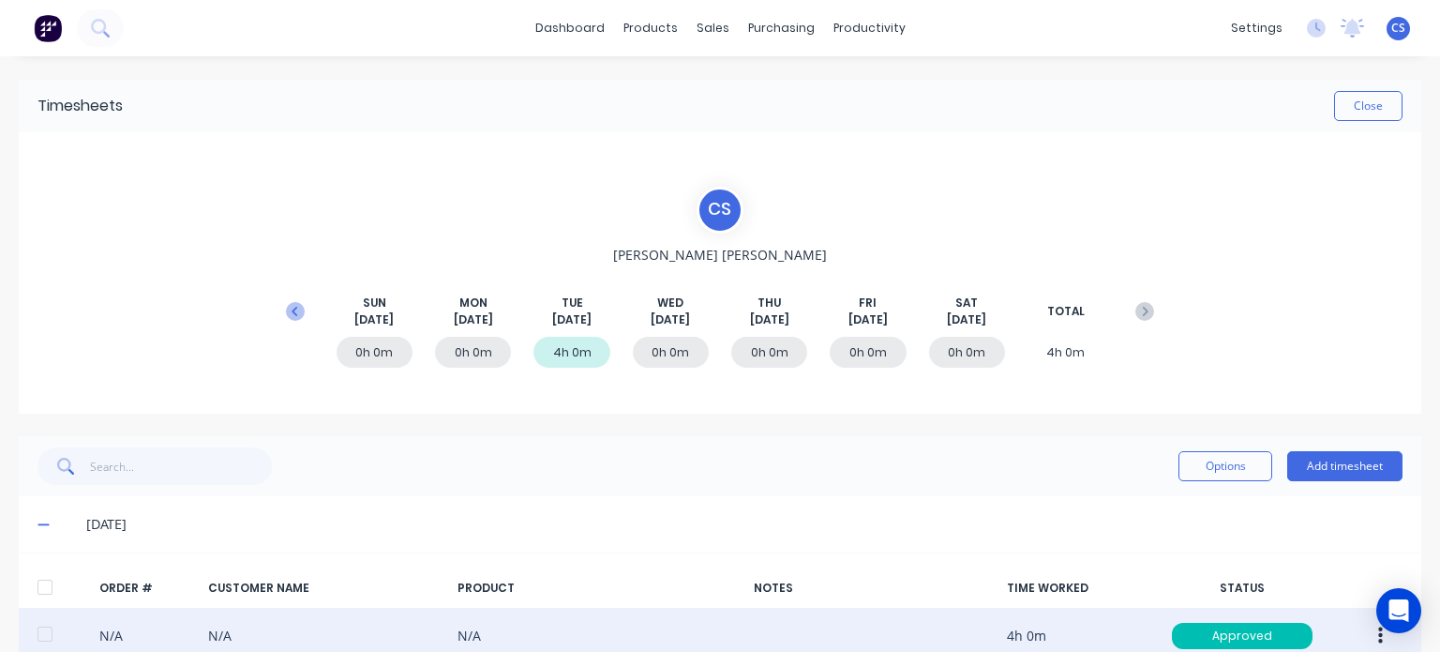
click at [286, 304] on icon at bounding box center [295, 311] width 19 height 19
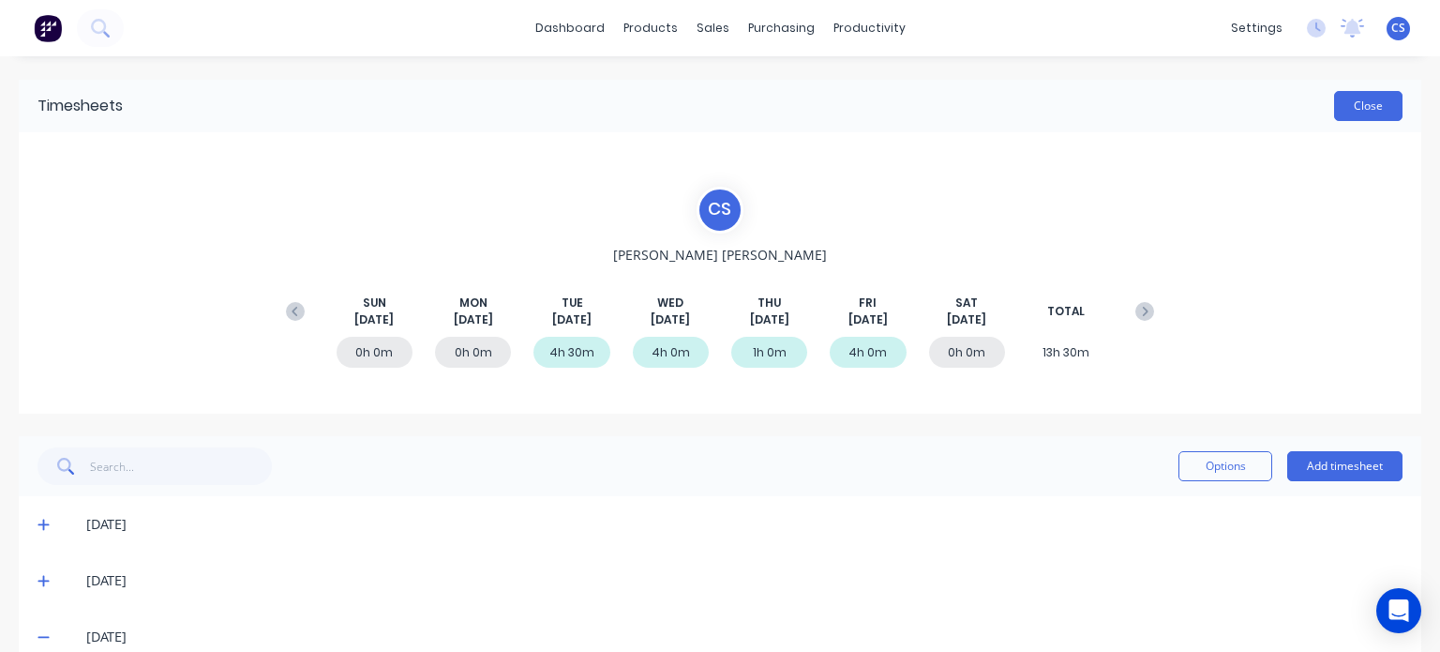
click at [1346, 100] on button "Close" at bounding box center [1368, 106] width 68 height 30
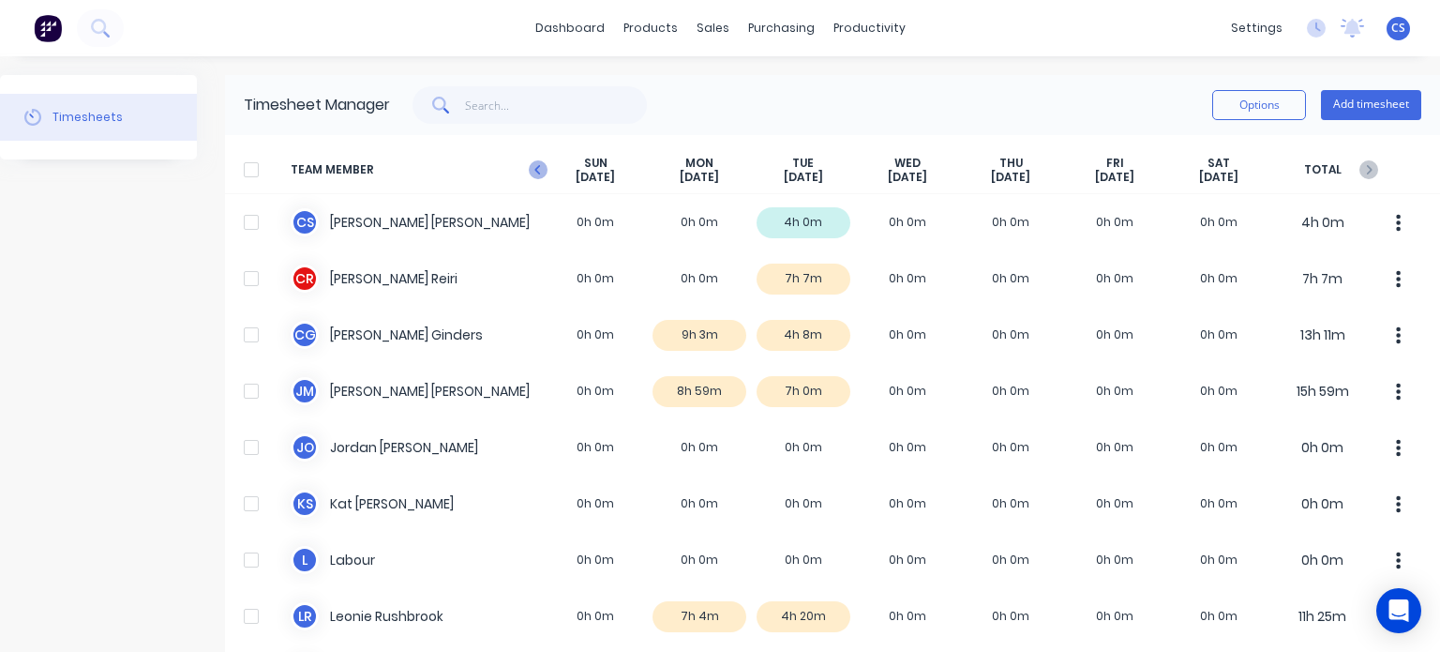
click at [533, 162] on icon "button" at bounding box center [538, 169] width 19 height 19
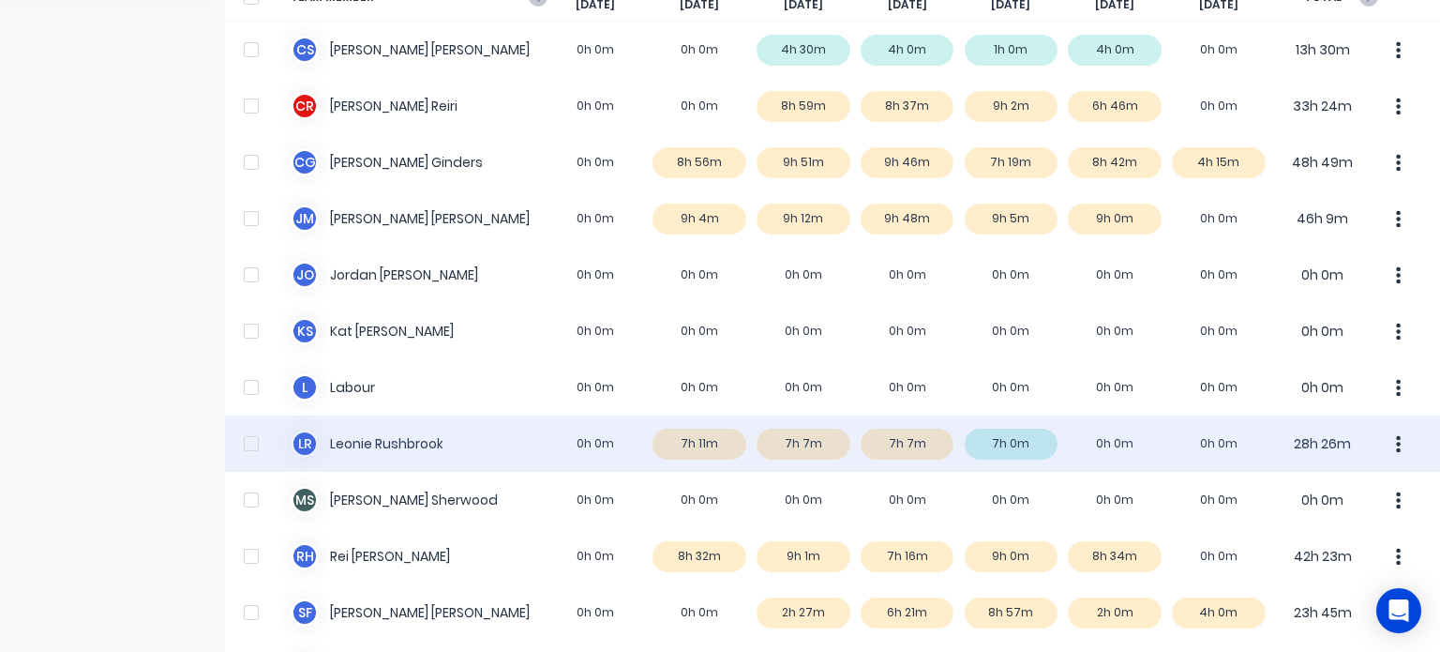
scroll to position [281, 0]
